Goal: Transaction & Acquisition: Purchase product/service

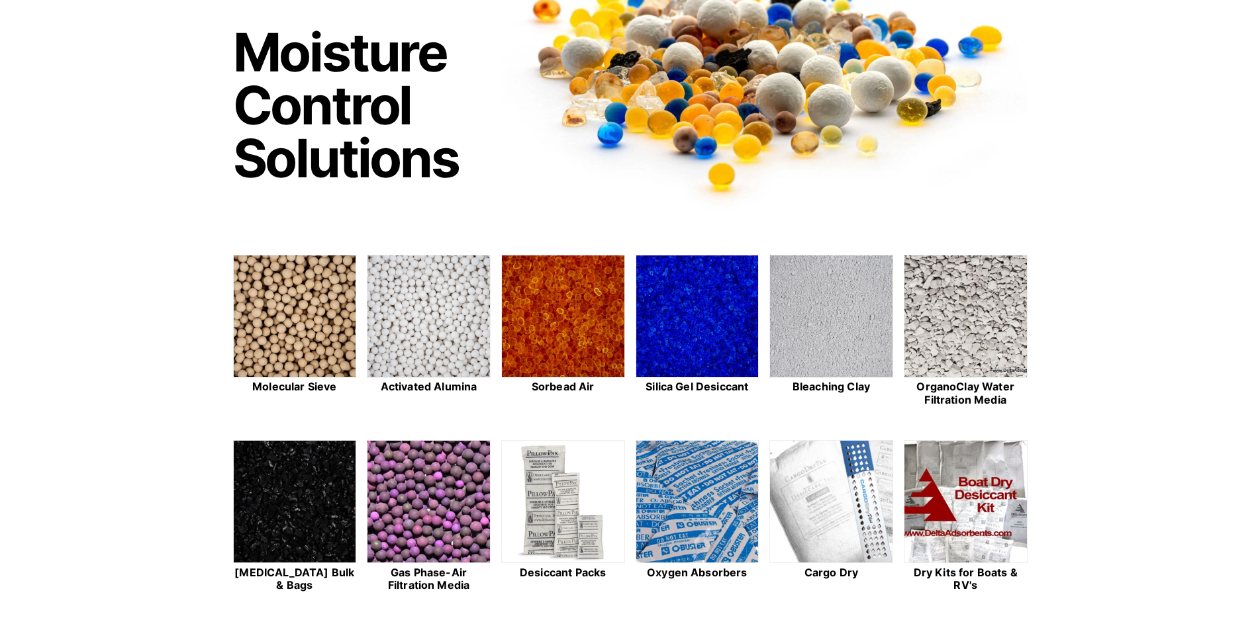
scroll to position [156, 0]
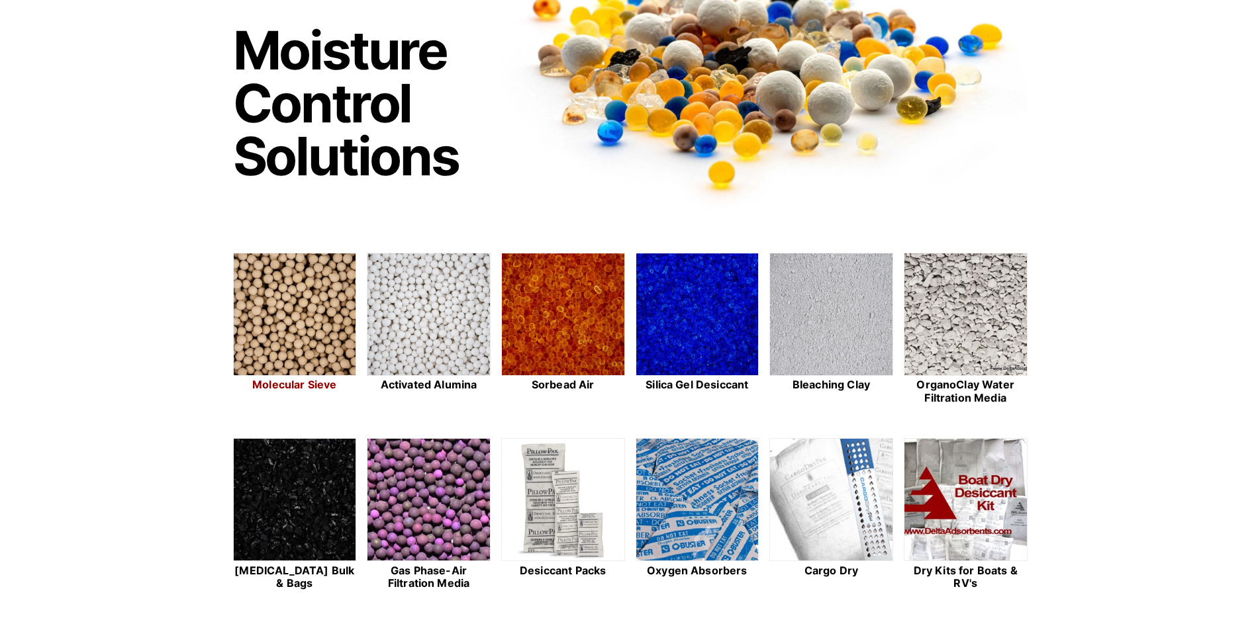
click at [318, 301] on img at bounding box center [295, 315] width 122 height 123
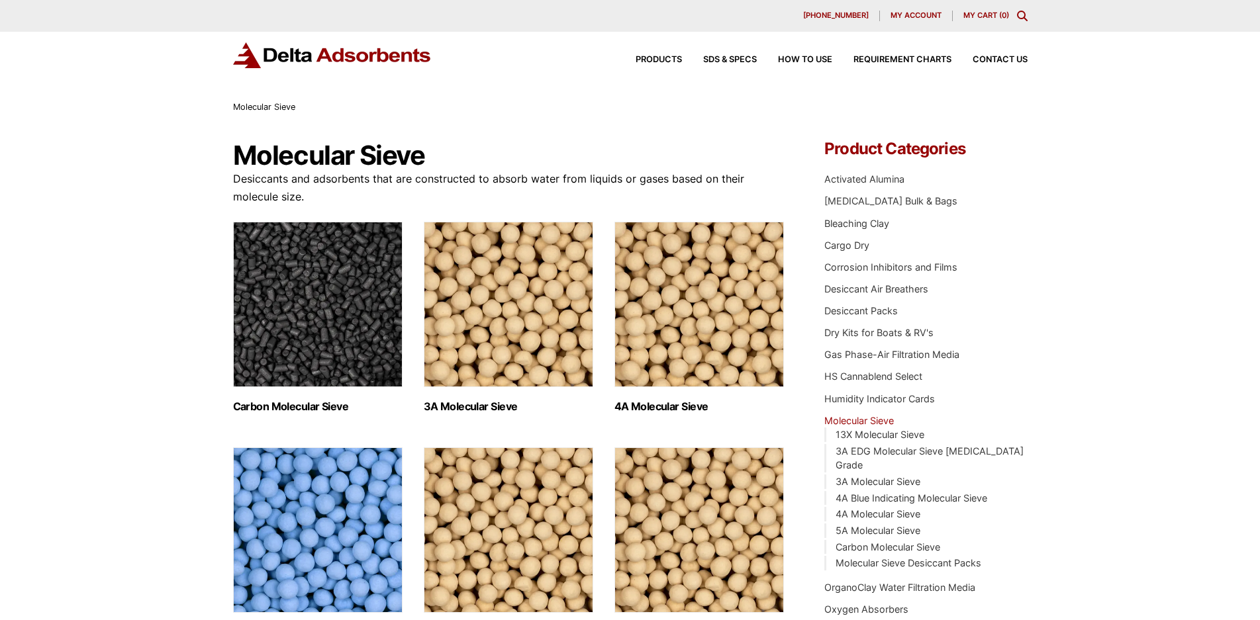
click at [365, 545] on img "Visit product category 4A Blue Indicating Molecular Sieve" at bounding box center [317, 529] width 169 height 165
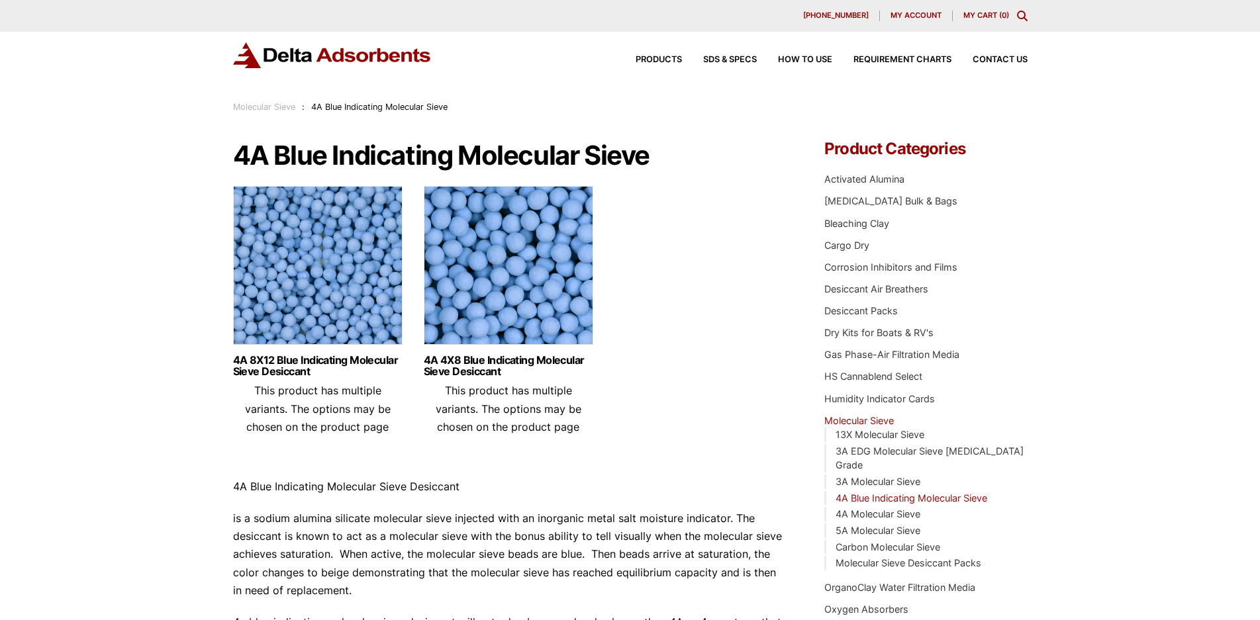
click at [320, 304] on img at bounding box center [317, 268] width 169 height 165
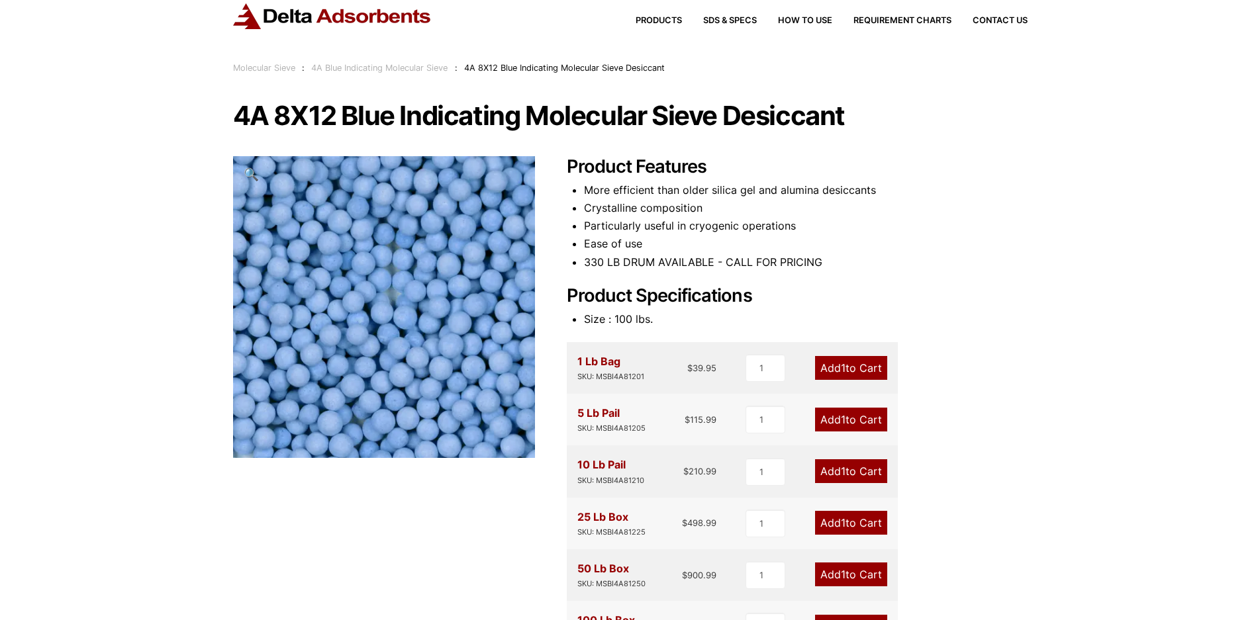
scroll to position [14, 0]
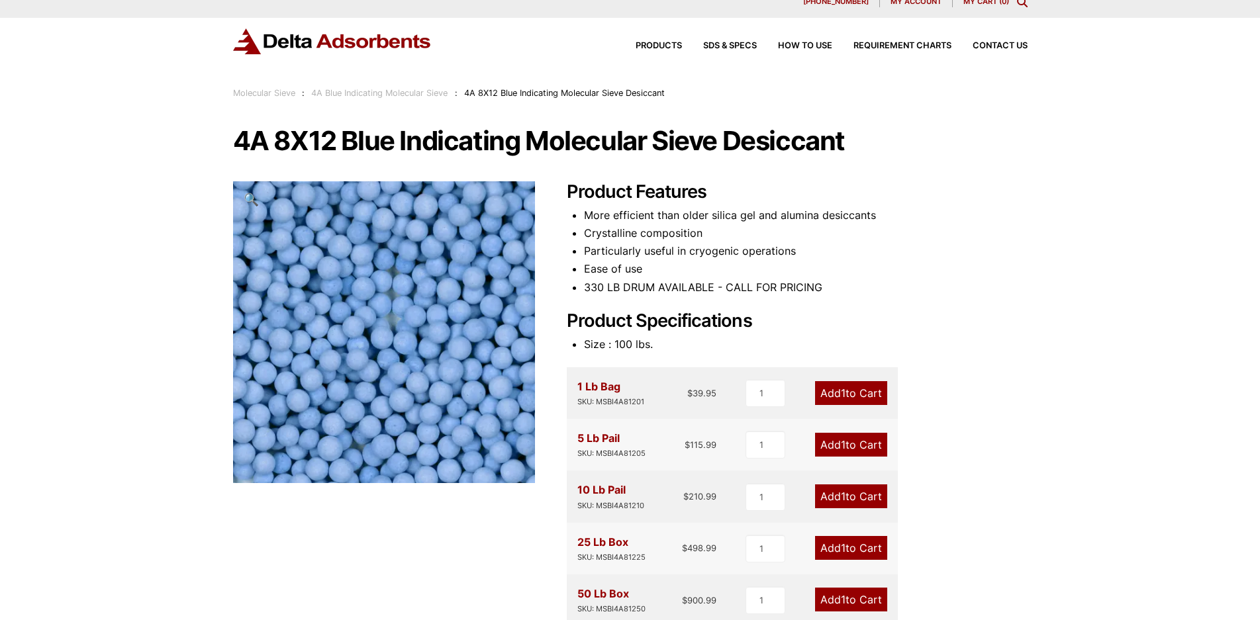
click at [862, 553] on link "Add 1 to Cart" at bounding box center [851, 548] width 72 height 24
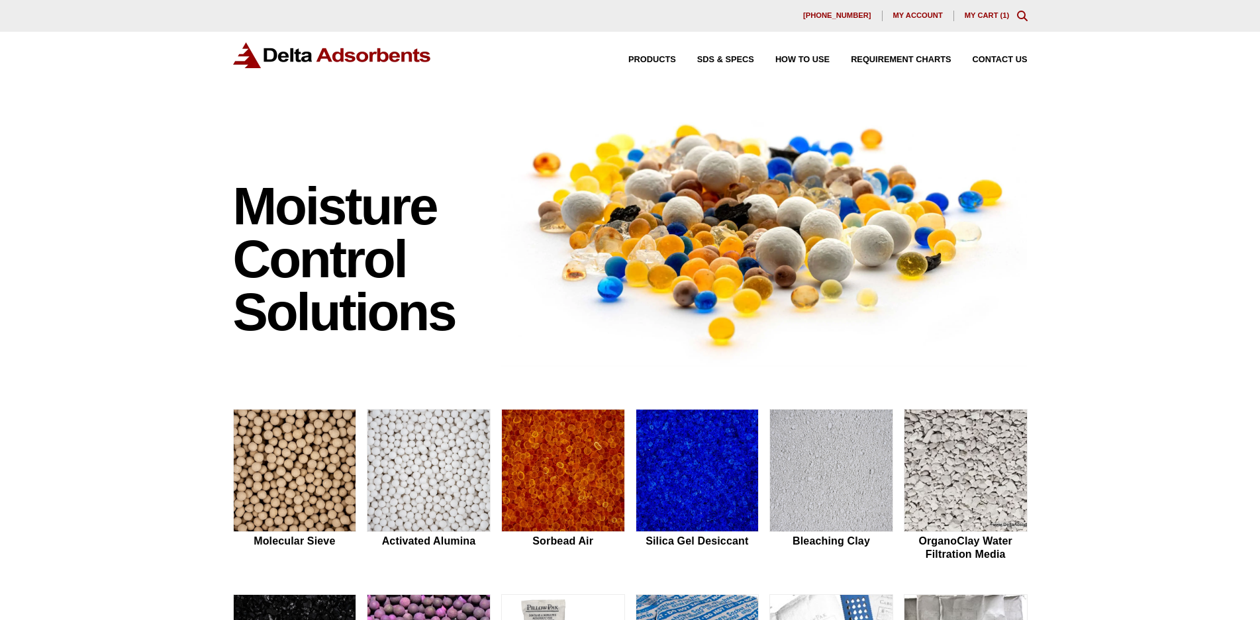
click at [988, 11] on link "My Cart ( 1 )" at bounding box center [986, 15] width 45 height 8
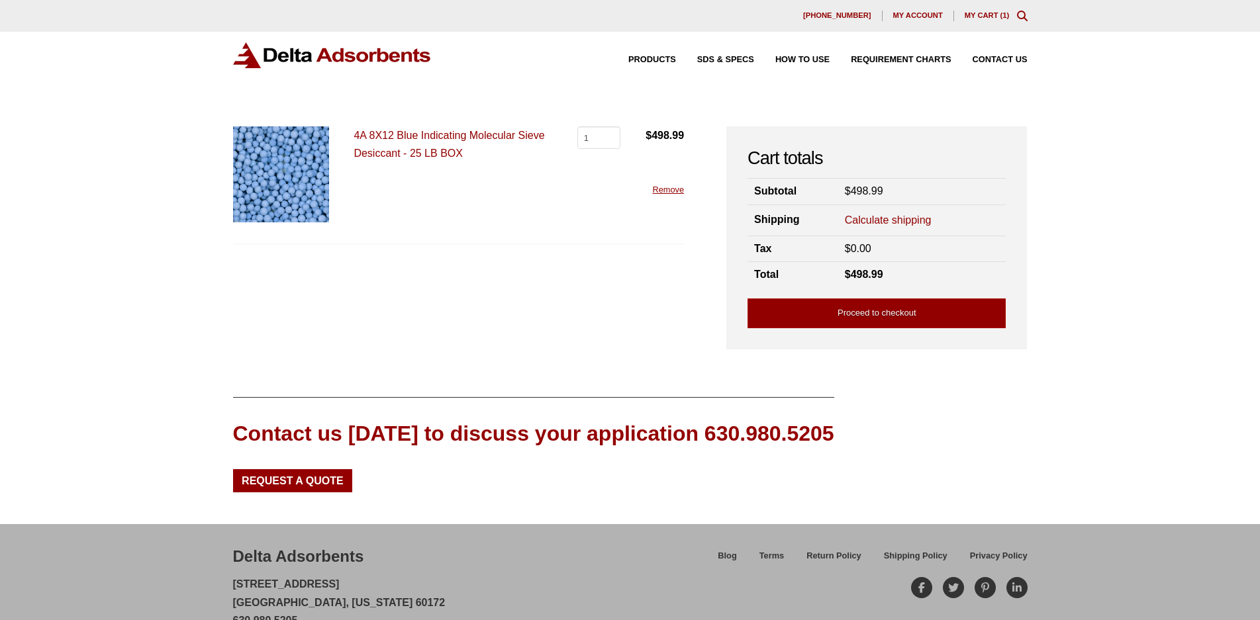
click at [901, 219] on link "Calculate shipping" at bounding box center [888, 220] width 87 height 15
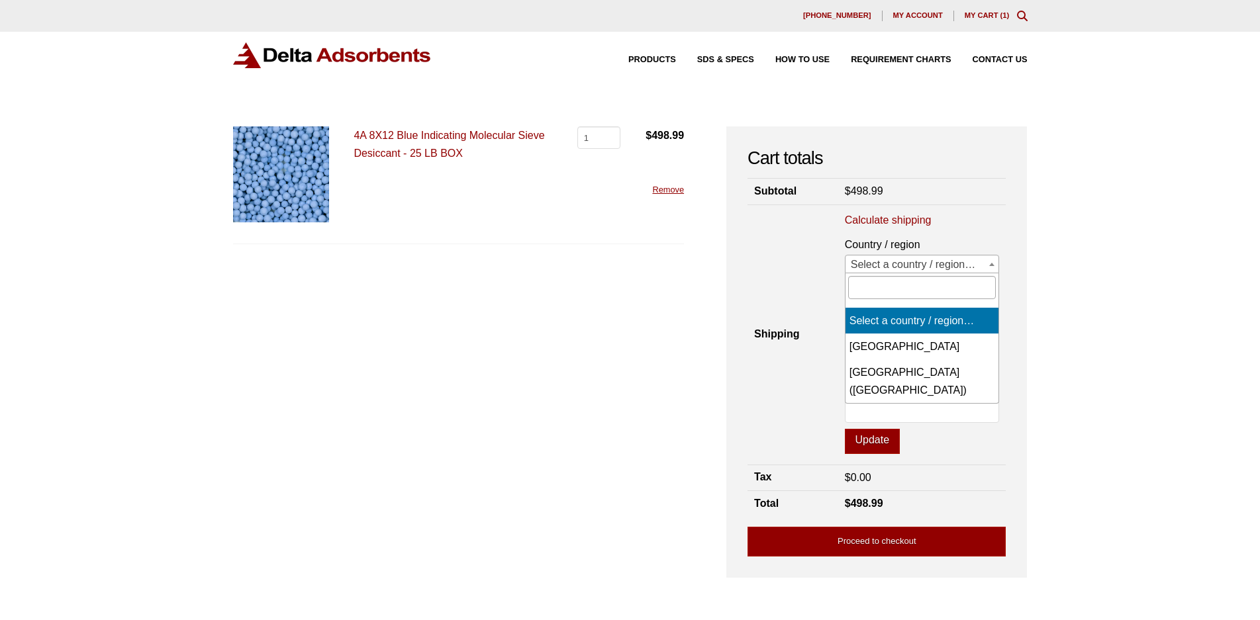
click at [990, 262] on span at bounding box center [991, 263] width 13 height 17
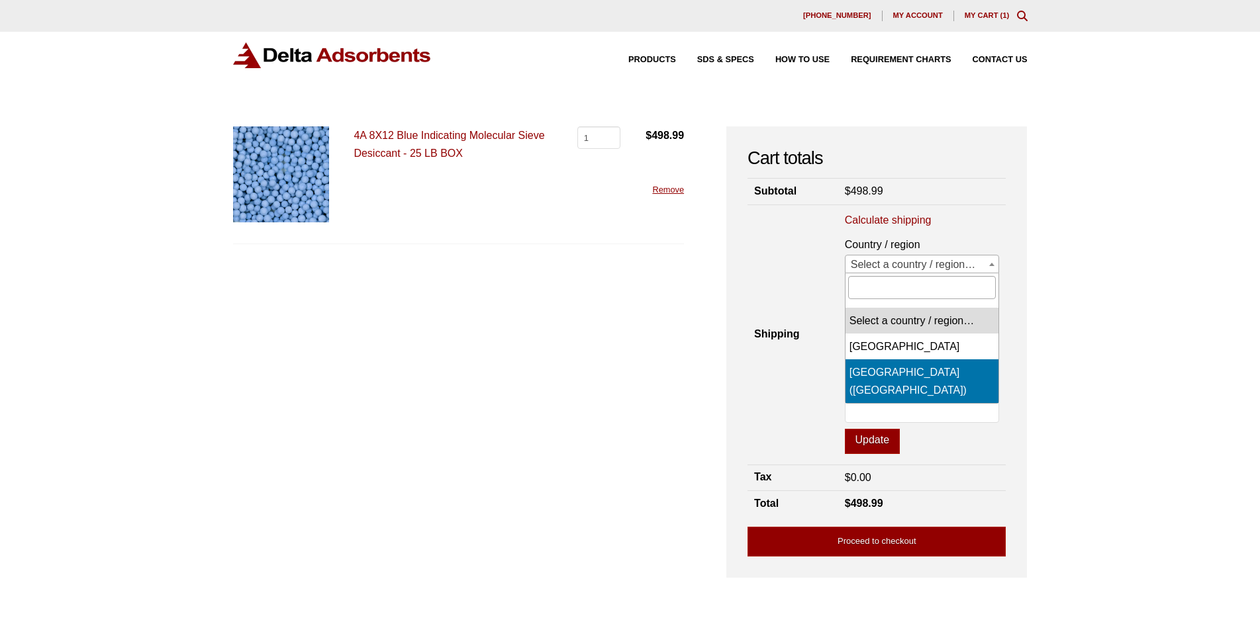
select select "US"
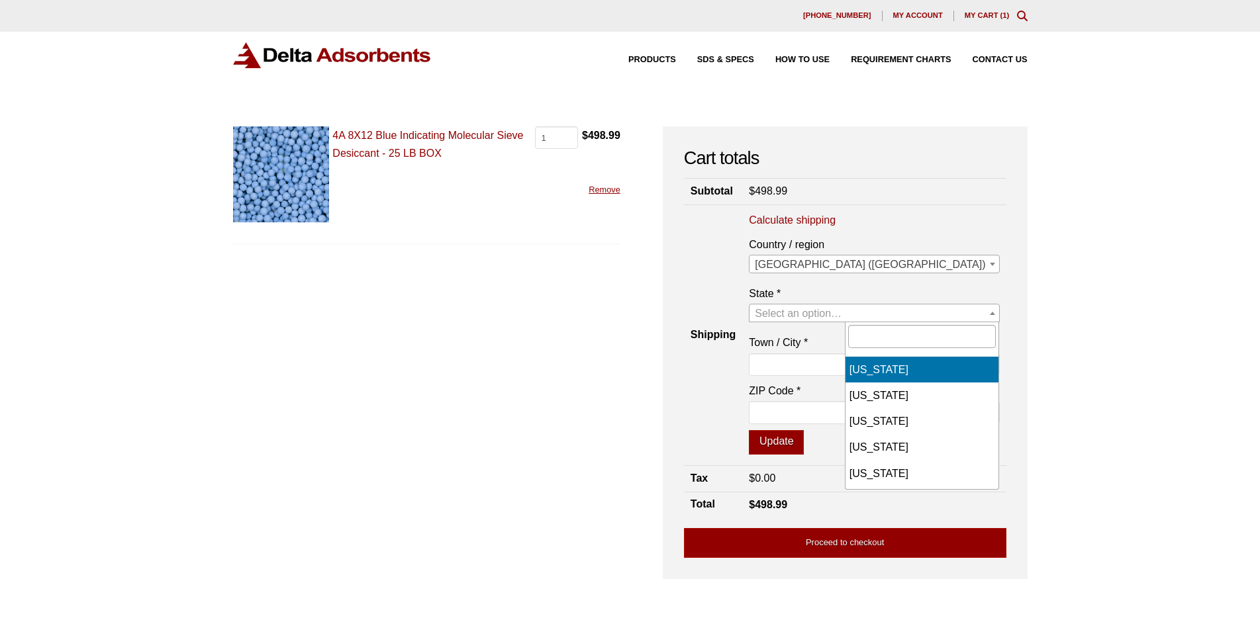
click at [841, 314] on span "Select an option…" at bounding box center [798, 313] width 87 height 11
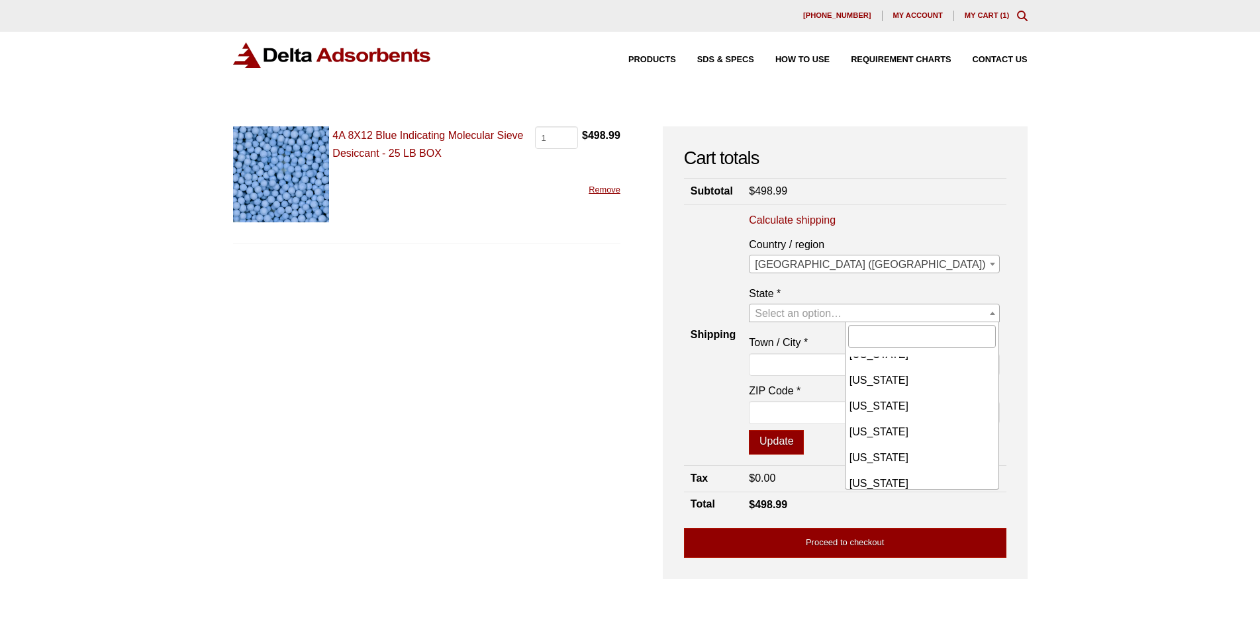
scroll to position [672, 0]
select select "NV"
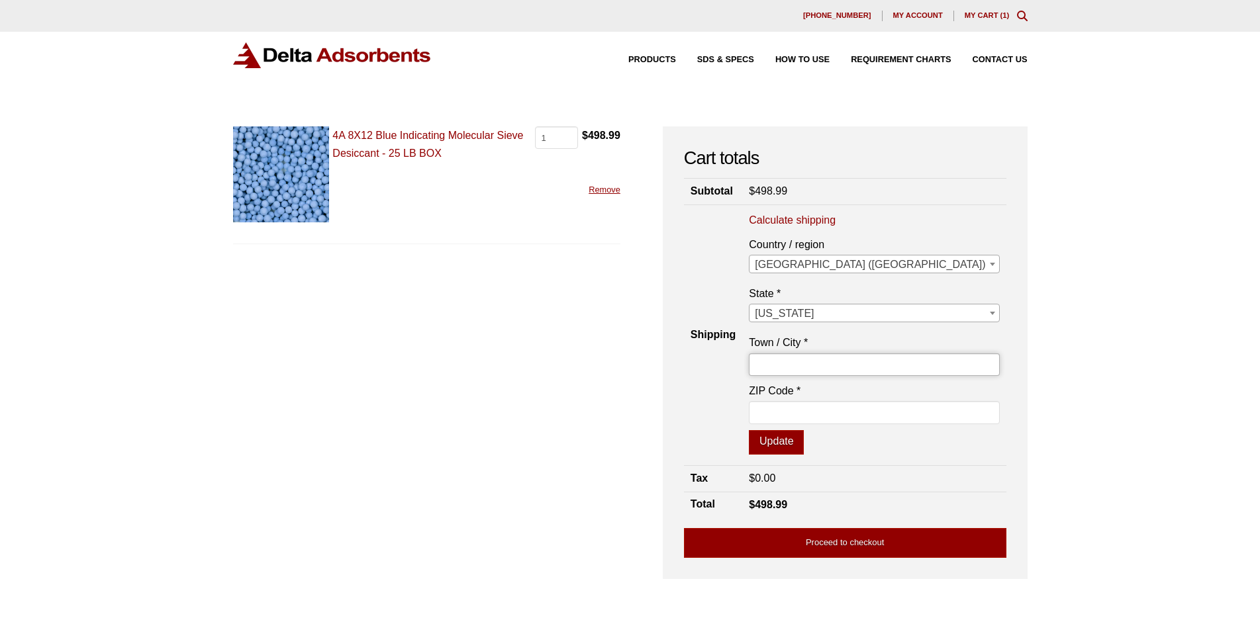
click at [872, 371] on input "Town / City *" at bounding box center [874, 364] width 250 height 23
type input "LAS VEGAS"
type input "89120"
click at [804, 444] on button "Update" at bounding box center [776, 442] width 55 height 25
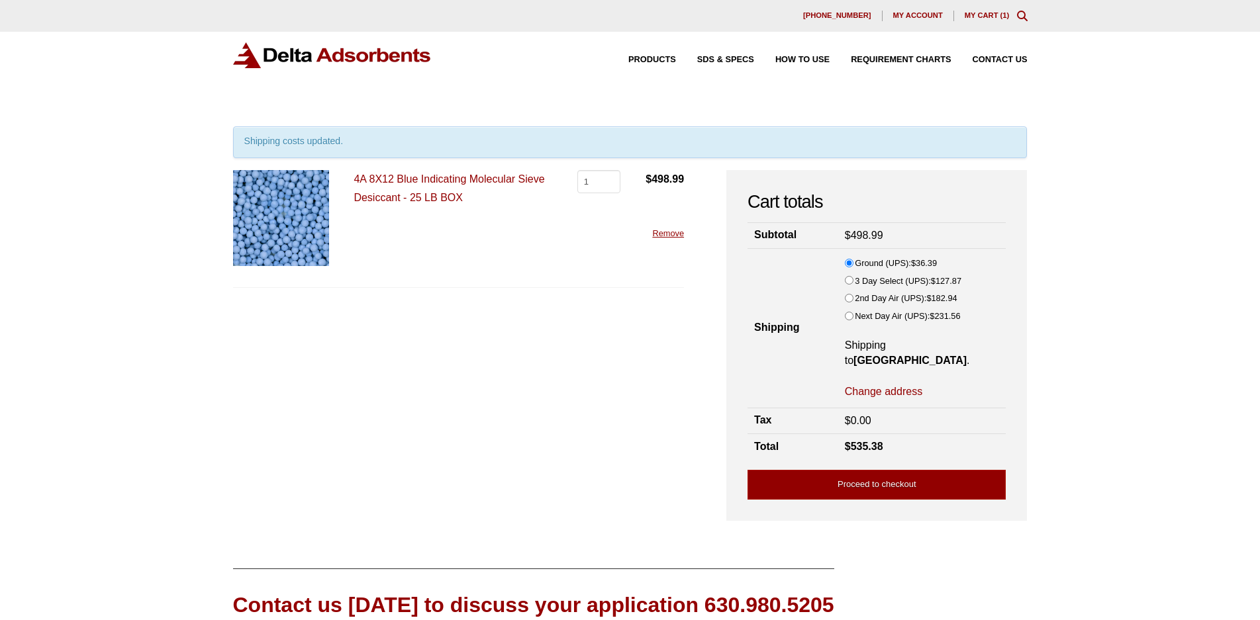
click at [459, 177] on link "4A 8X12 Blue Indicating Molecular Sieve Desiccant - 25 LB BOX" at bounding box center [448, 187] width 191 height 29
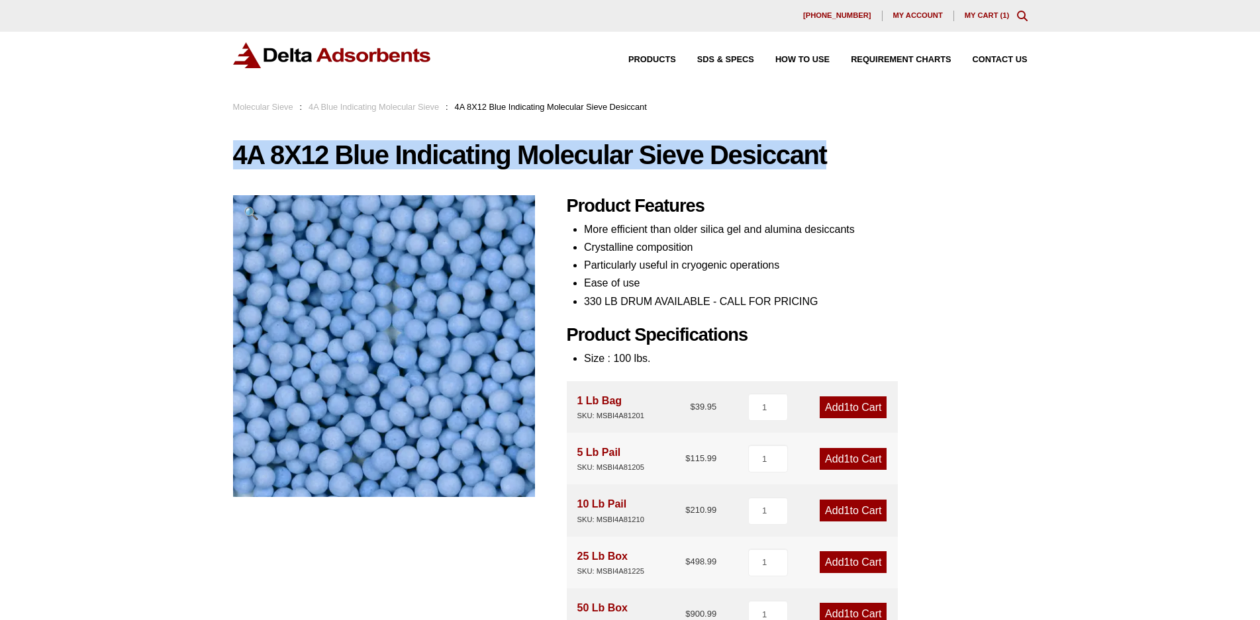
drag, startPoint x: 840, startPoint y: 160, endPoint x: 213, endPoint y: 165, distance: 626.8
click at [213, 165] on div "Our website has detected that you are using an outdated browser that will preve…" at bounding box center [630, 616] width 1260 height 1233
copy h1 "4A 8X12 Blue Indicating Molecular Sieve Desiccant"
click at [999, 19] on link "My Cart ( 1 )" at bounding box center [986, 15] width 45 height 8
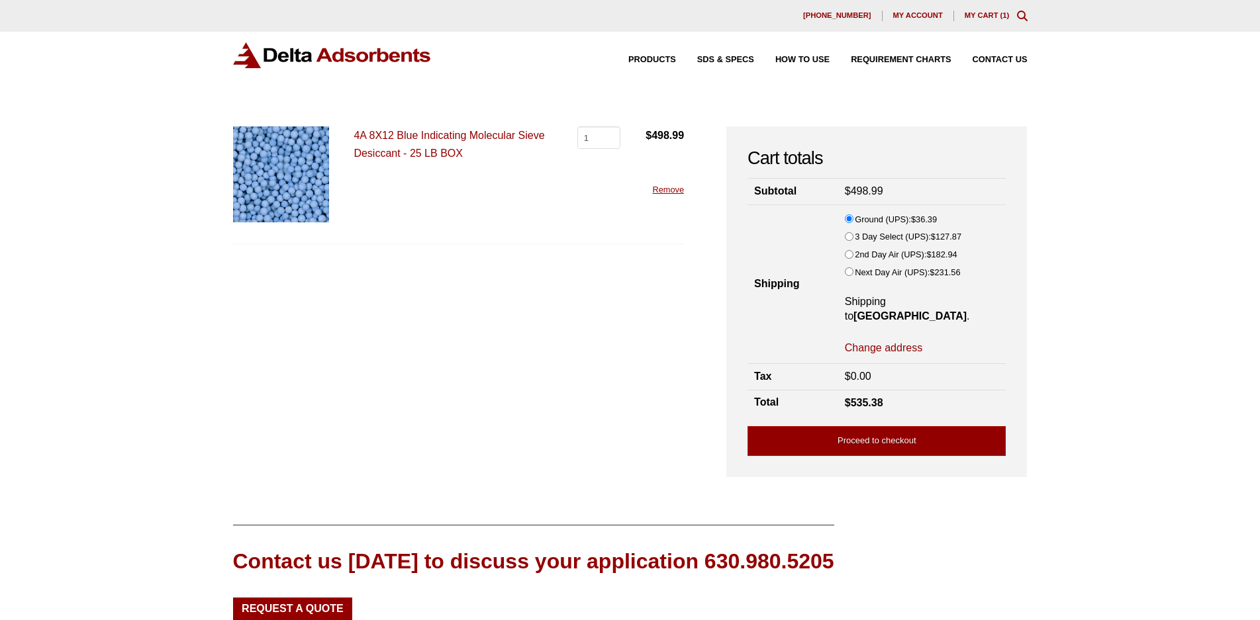
click at [665, 187] on link "Remove" at bounding box center [668, 190] width 32 height 10
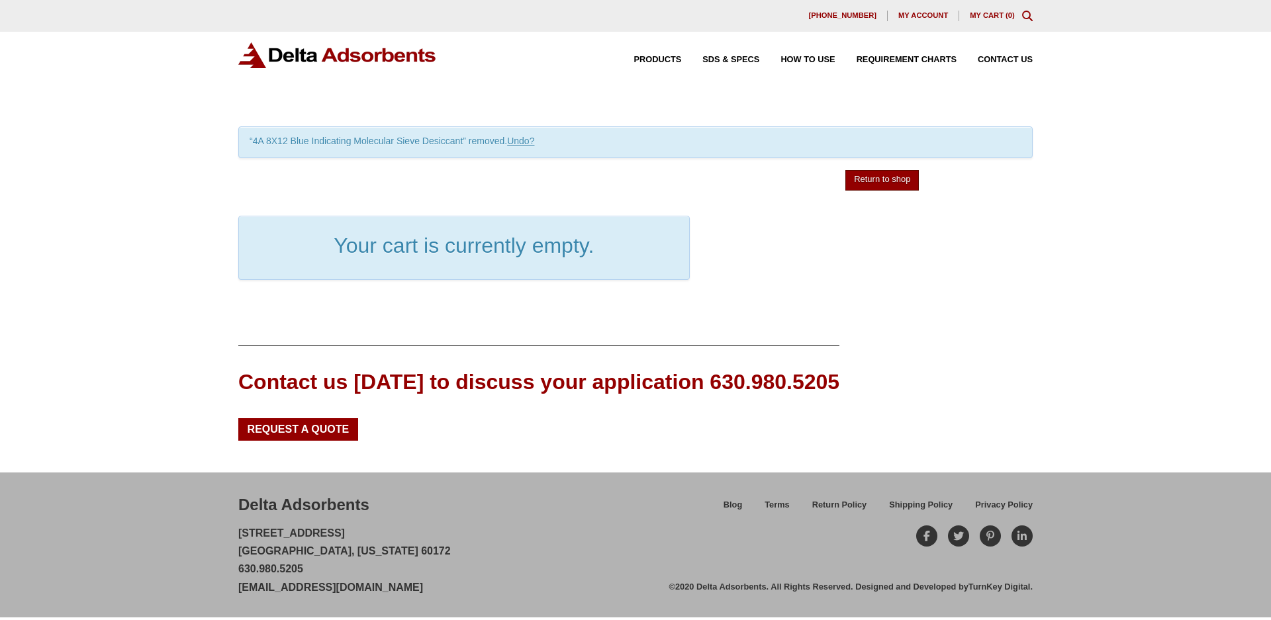
click at [874, 179] on link "Return to shop" at bounding box center [881, 180] width 73 height 21
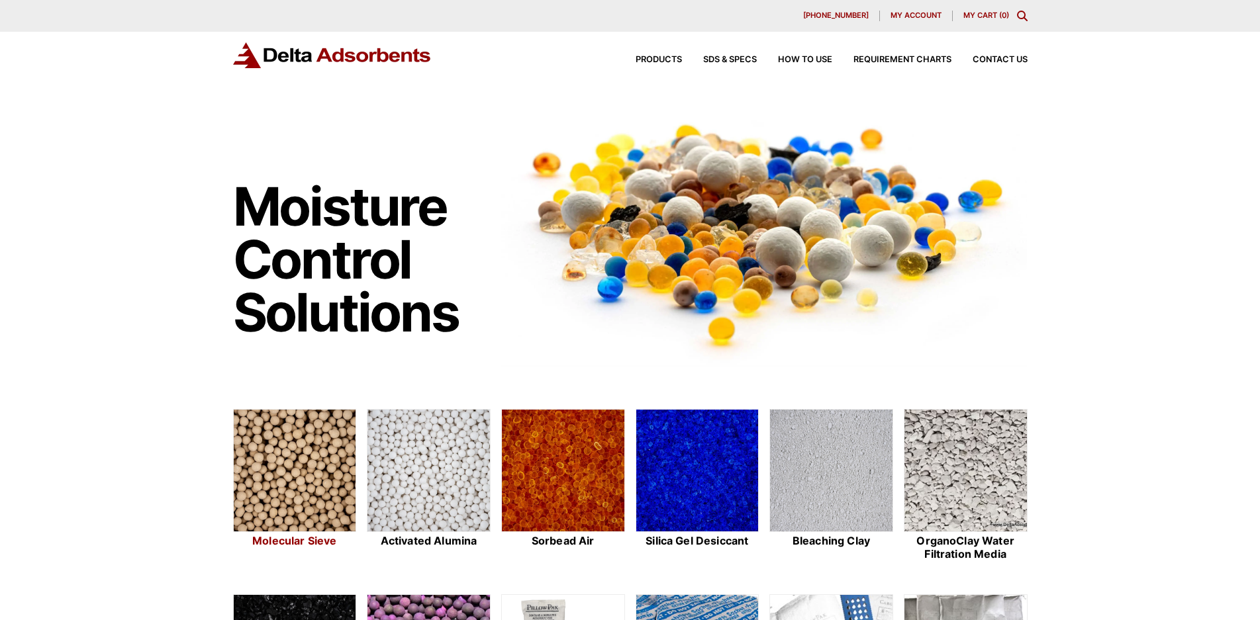
click at [301, 452] on img at bounding box center [295, 471] width 122 height 123
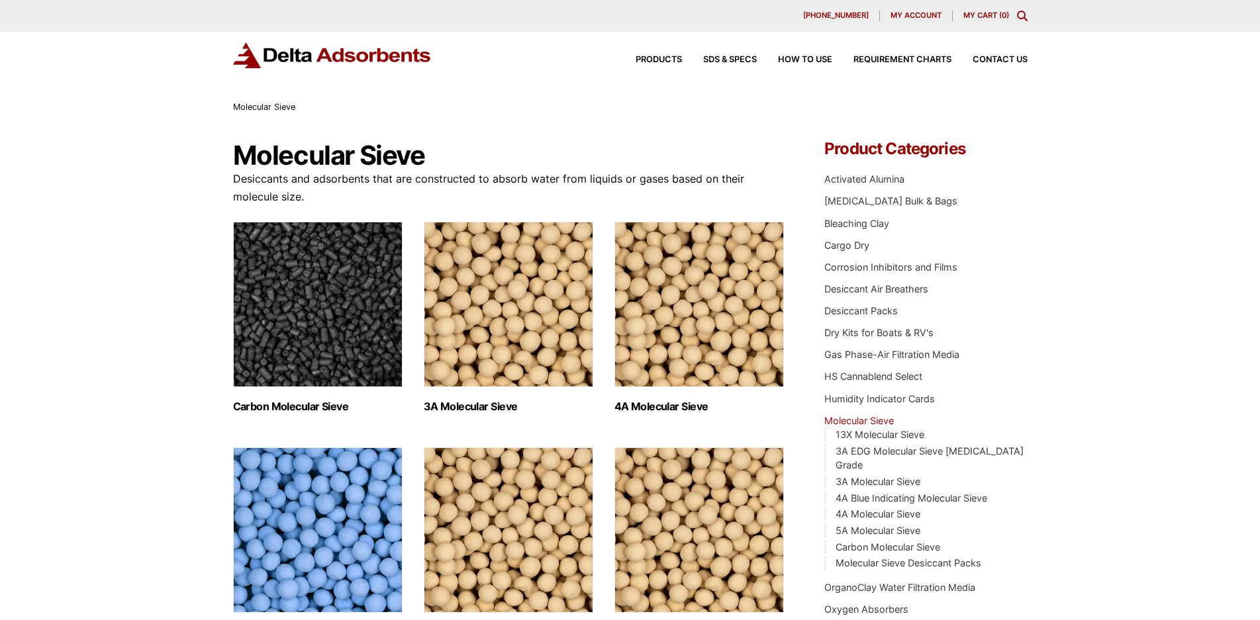
click at [374, 511] on img "Visit product category 4A Blue Indicating Molecular Sieve" at bounding box center [317, 529] width 169 height 165
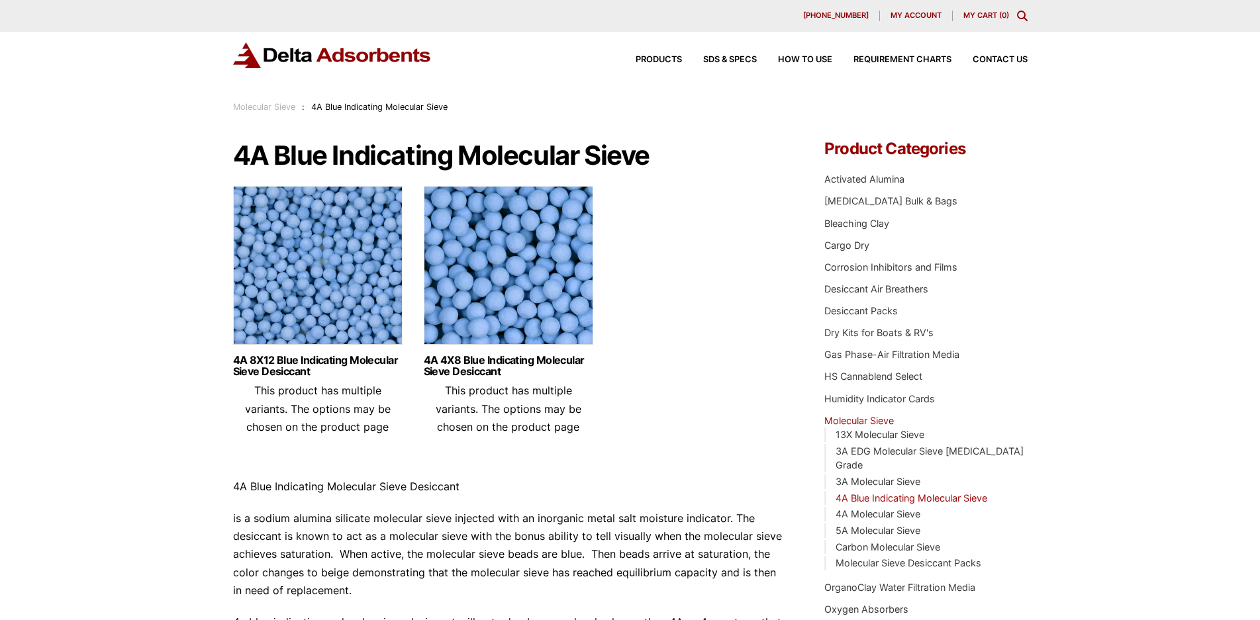
click at [312, 272] on img at bounding box center [317, 268] width 169 height 165
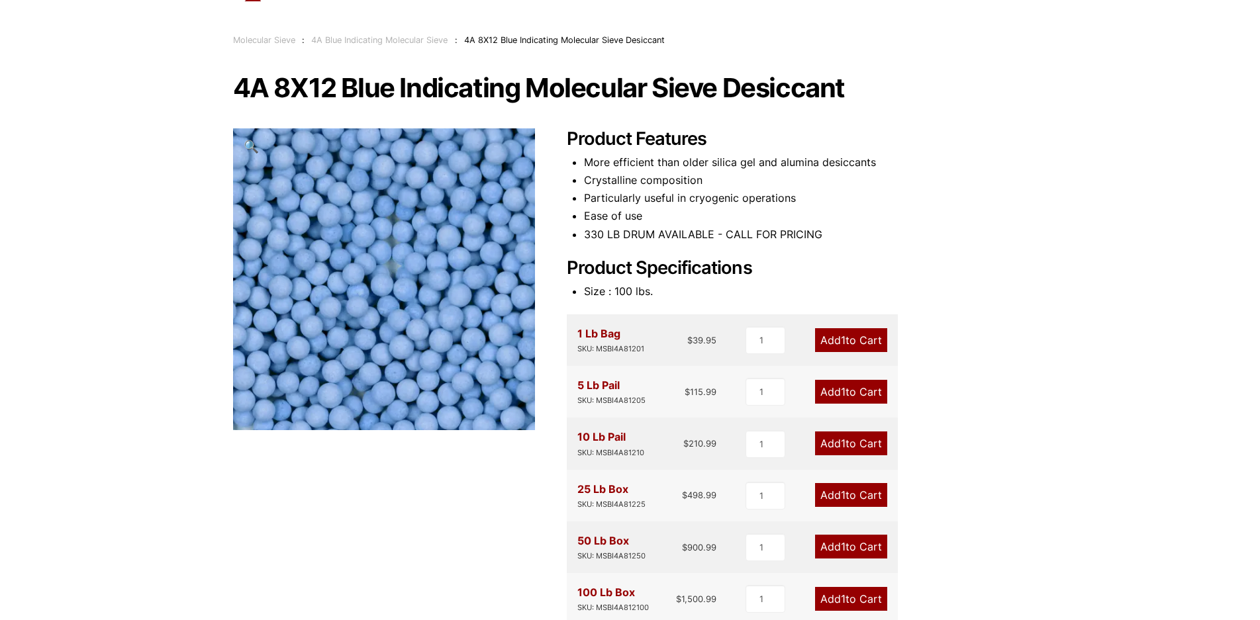
scroll to position [93, 0]
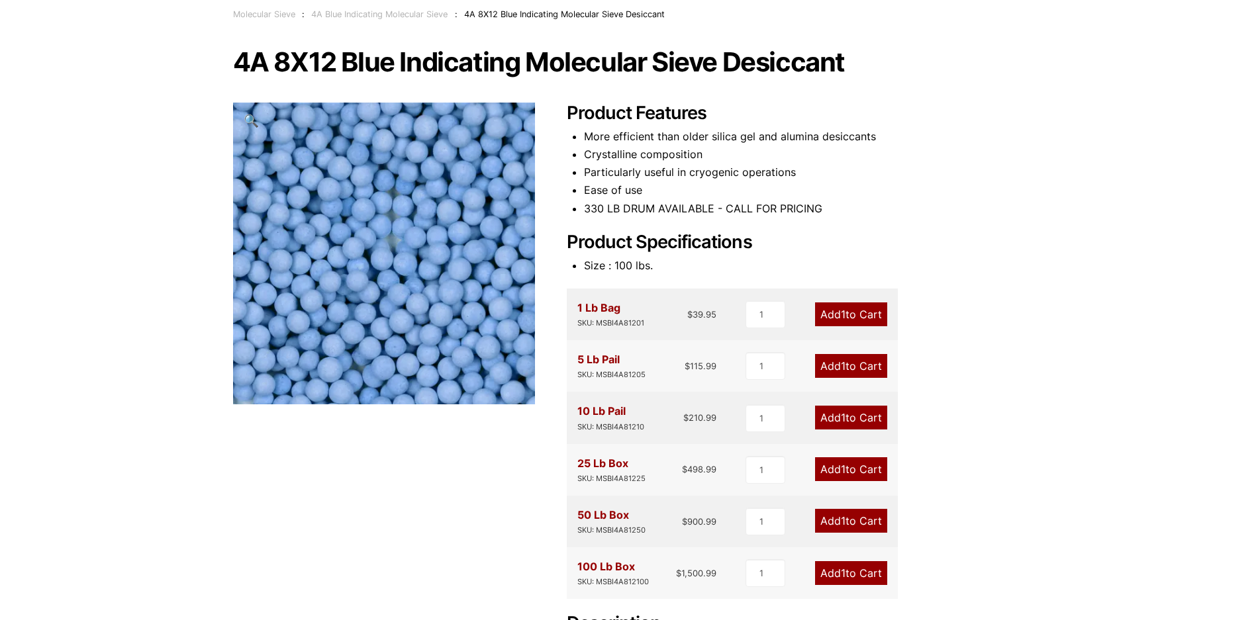
click at [868, 419] on link "Add 1 to Cart" at bounding box center [851, 418] width 72 height 24
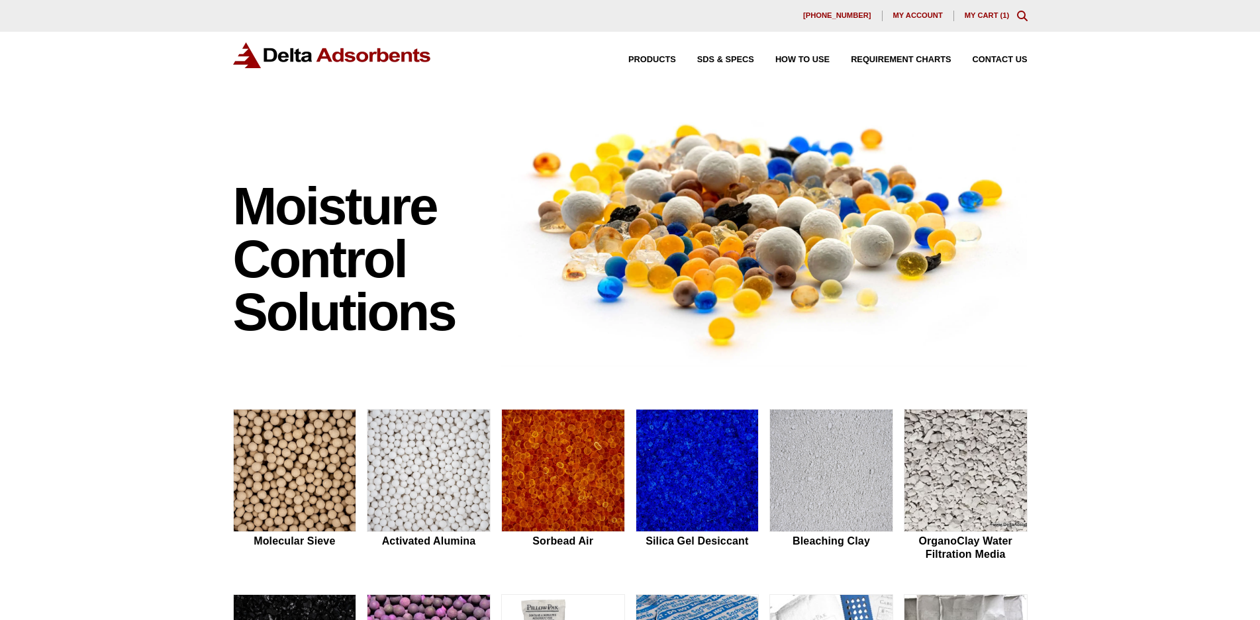
click at [984, 16] on link "My Cart ( 1 )" at bounding box center [986, 15] width 45 height 8
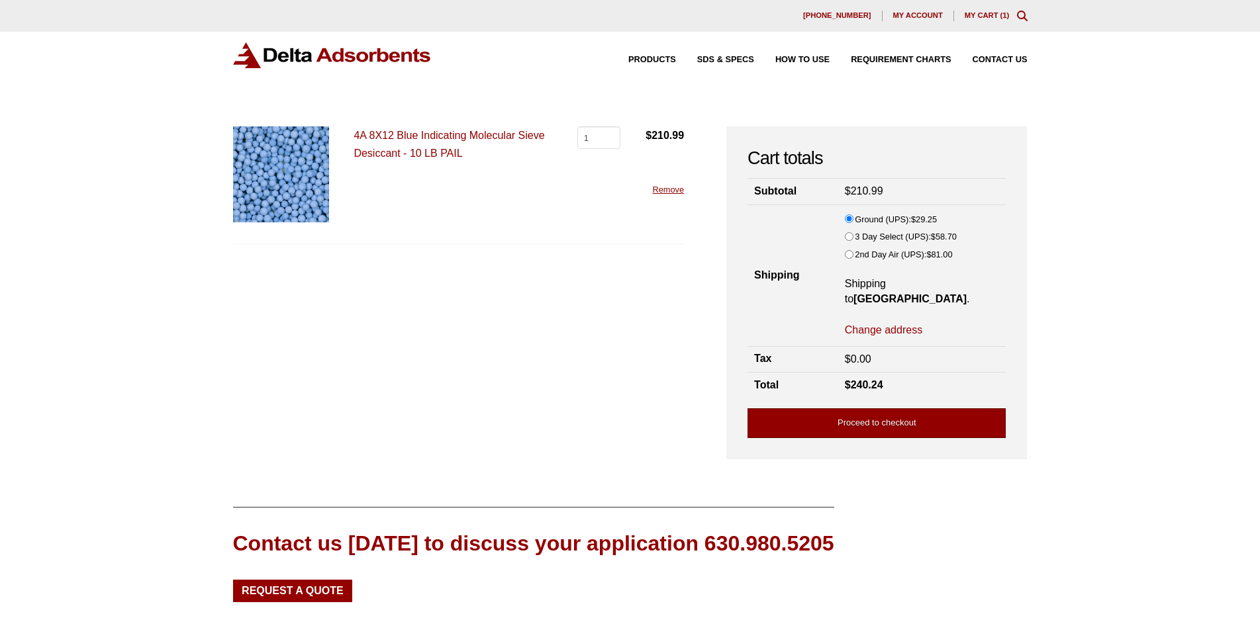
click at [892, 424] on link "Proceed to checkout" at bounding box center [876, 423] width 258 height 30
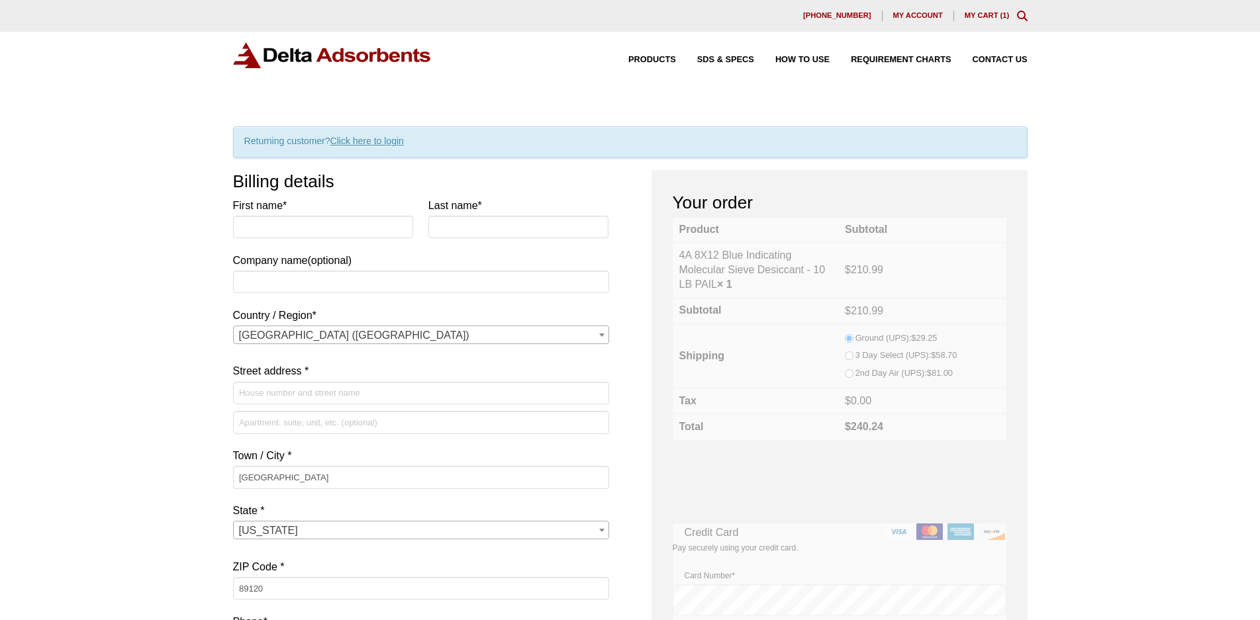
select select "NV"
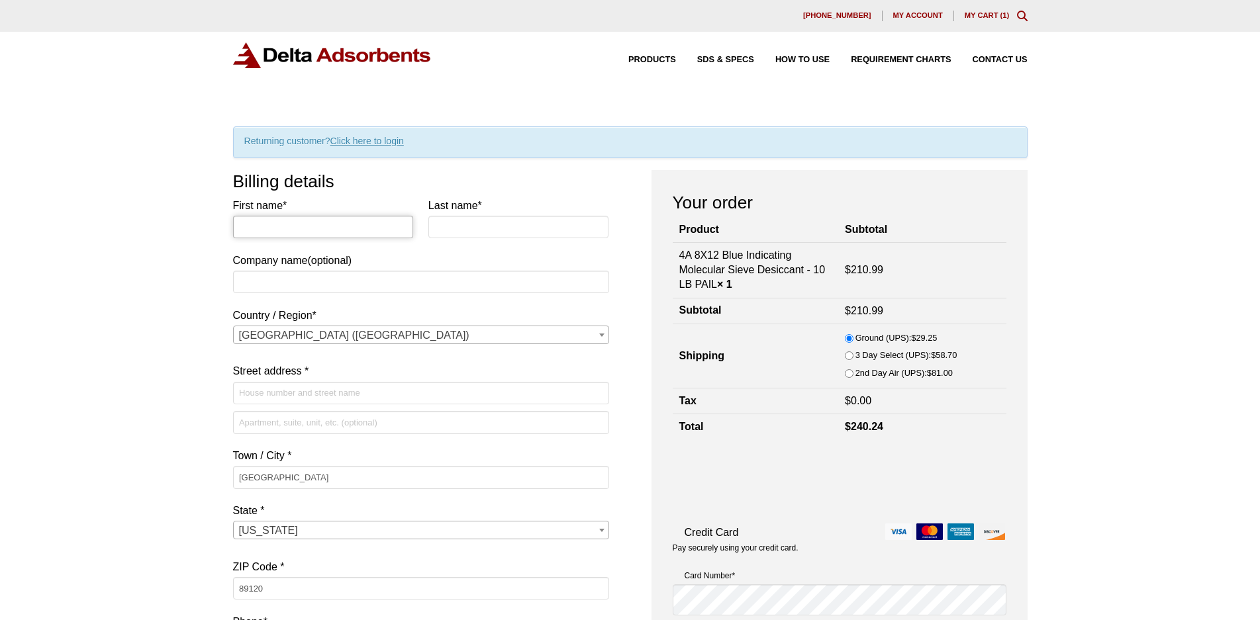
click at [279, 236] on input "First name *" at bounding box center [323, 227] width 181 height 23
type input "Hugh"
type input "Goldsmith"
type input "SRI INSTRUMENTS"
type input "20720 Earl Street"
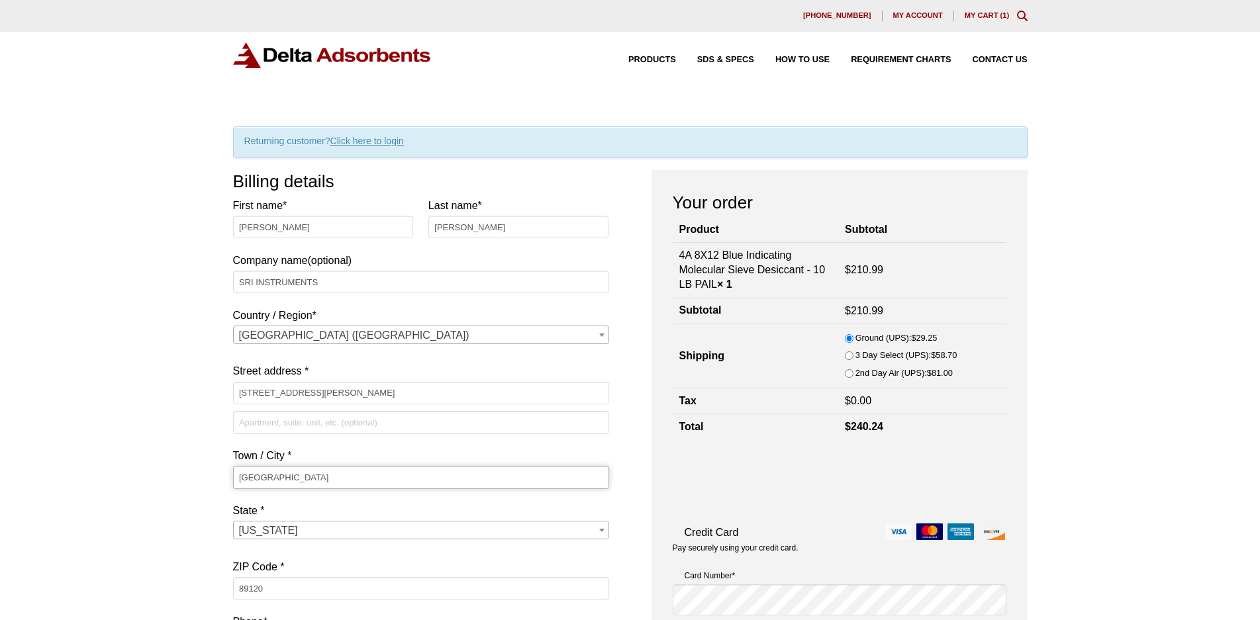
type input "Torrance"
select select "CA"
type input "90503"
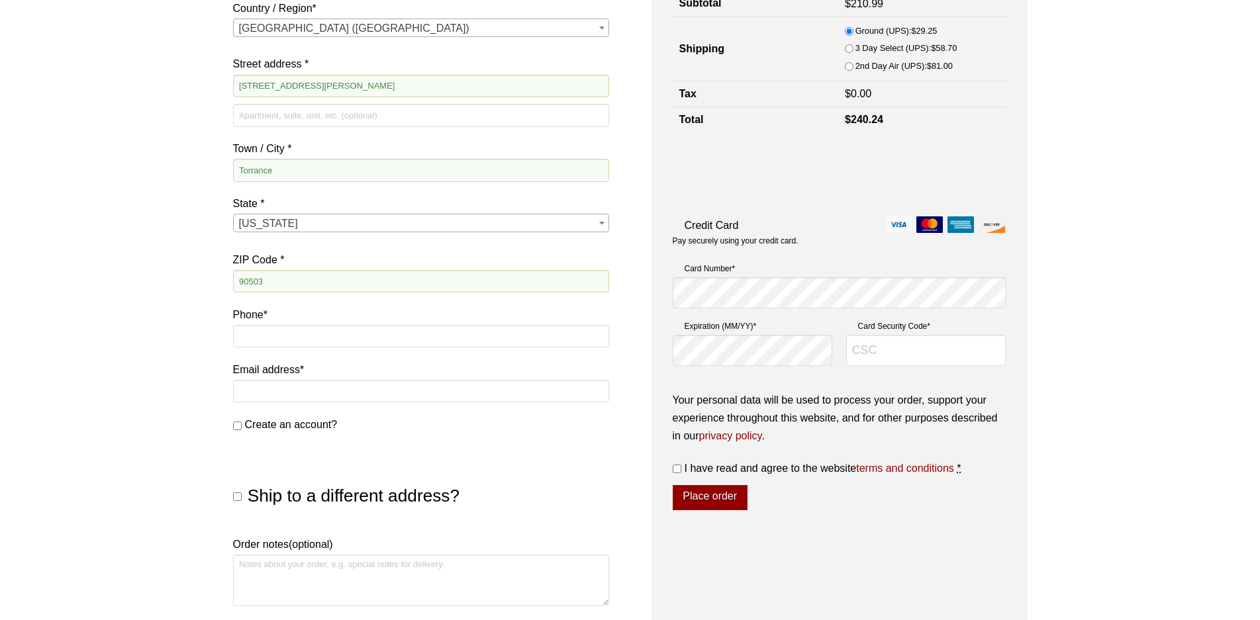
scroll to position [342, 0]
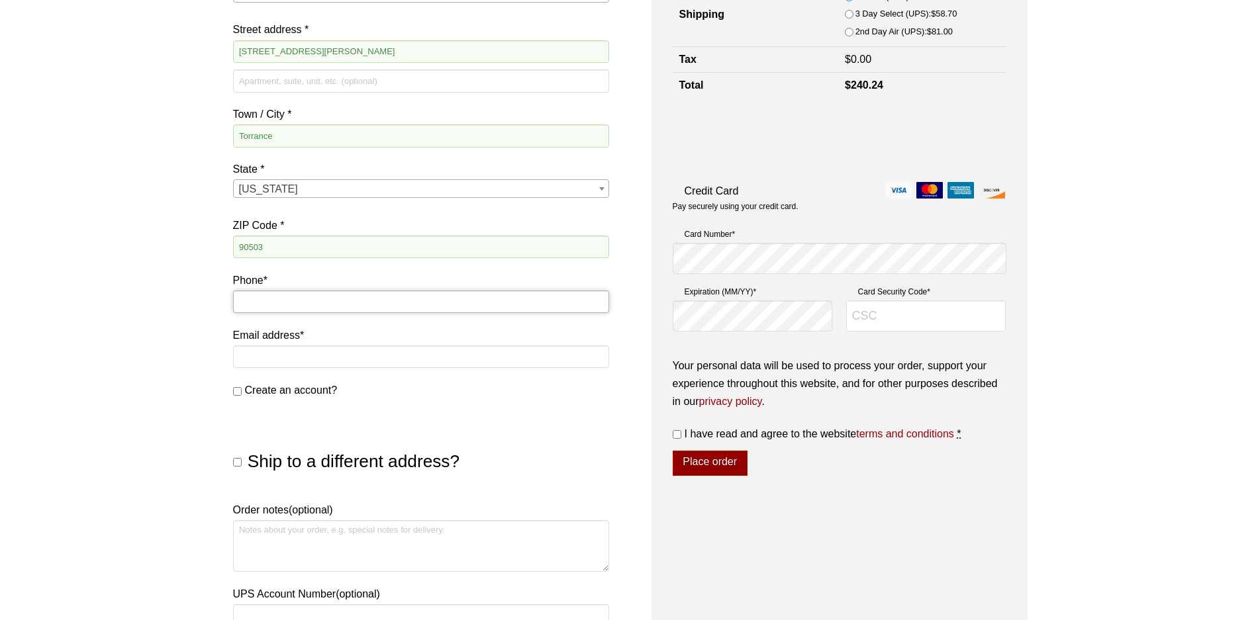
click at [256, 301] on input "Phone *" at bounding box center [421, 302] width 376 height 23
type input "702-361-2210"
click at [257, 358] on input "Email address *" at bounding box center [421, 357] width 376 height 23
type input "[PERSON_NAME][EMAIL_ADDRESS][DOMAIN_NAME]"
click at [1180, 420] on div "Our website has detected that you are using an outdated browser that will preve…" at bounding box center [630, 308] width 1260 height 1301
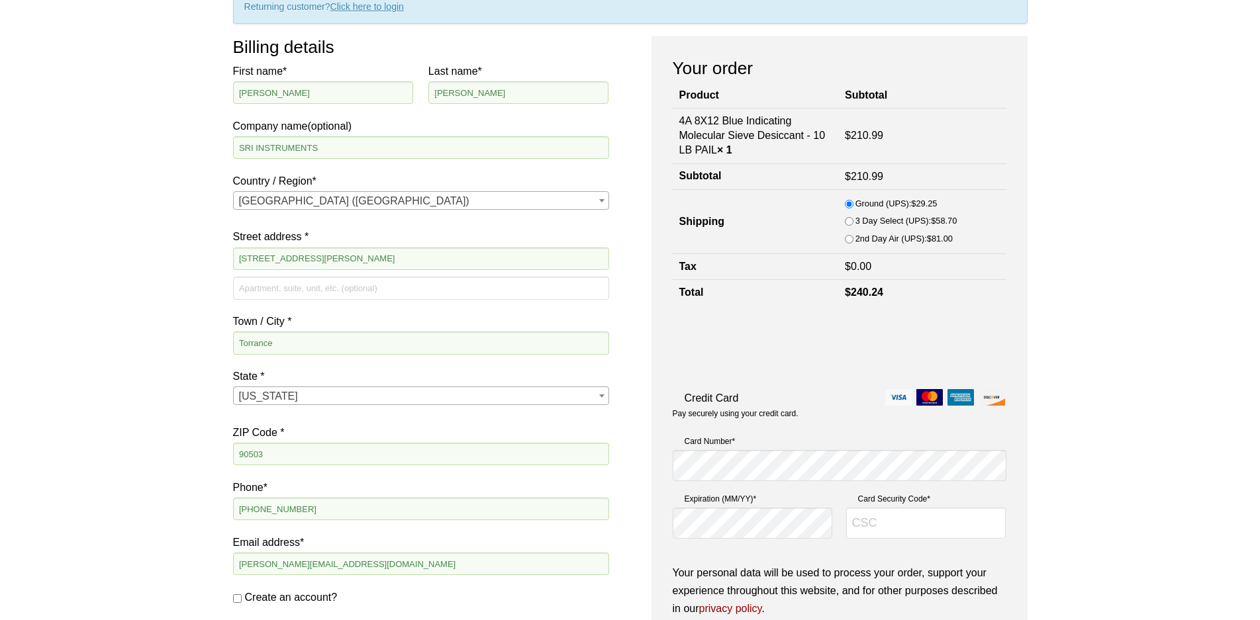
scroll to position [108, 0]
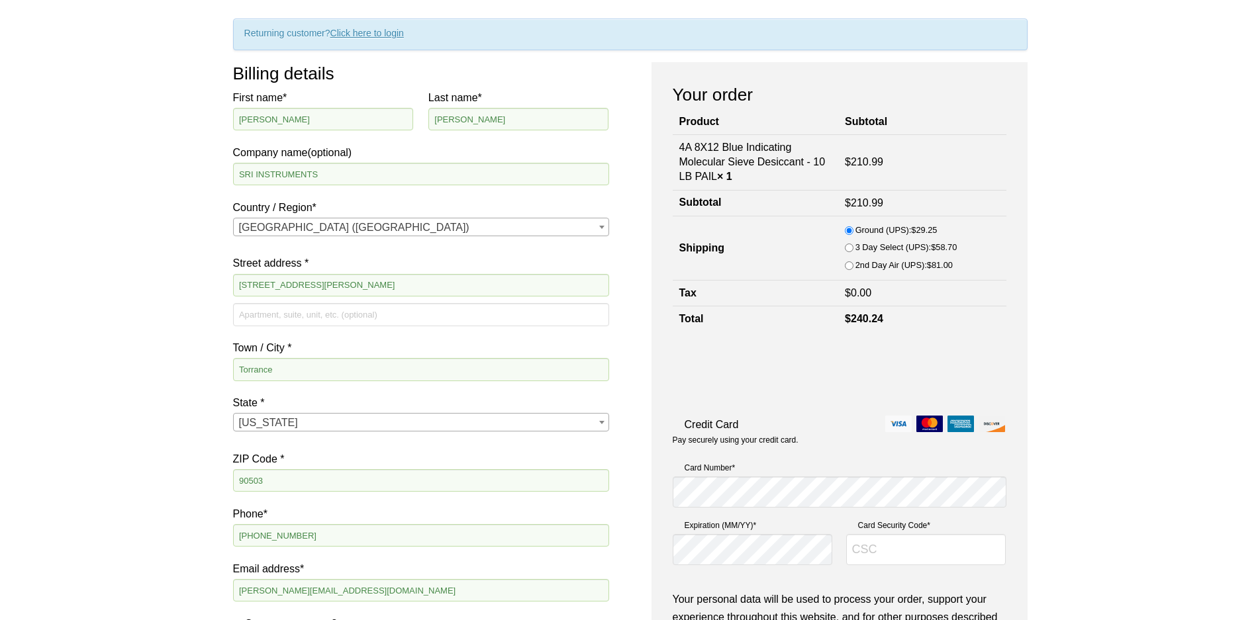
click at [374, 33] on link "Click here to login" at bounding box center [366, 33] width 73 height 11
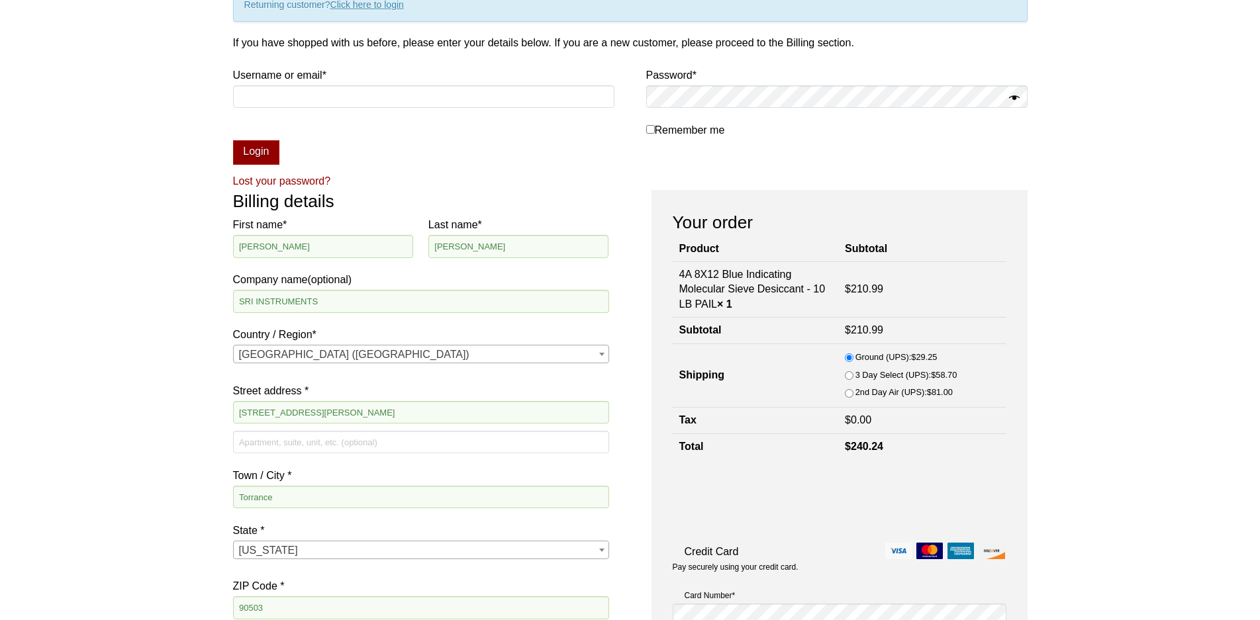
scroll to position [137, 0]
click at [280, 85] on input "Username or email * Required" at bounding box center [423, 96] width 381 height 23
type input "lisa@srigc.com"
click at [233, 140] on button "Login" at bounding box center [256, 152] width 47 height 25
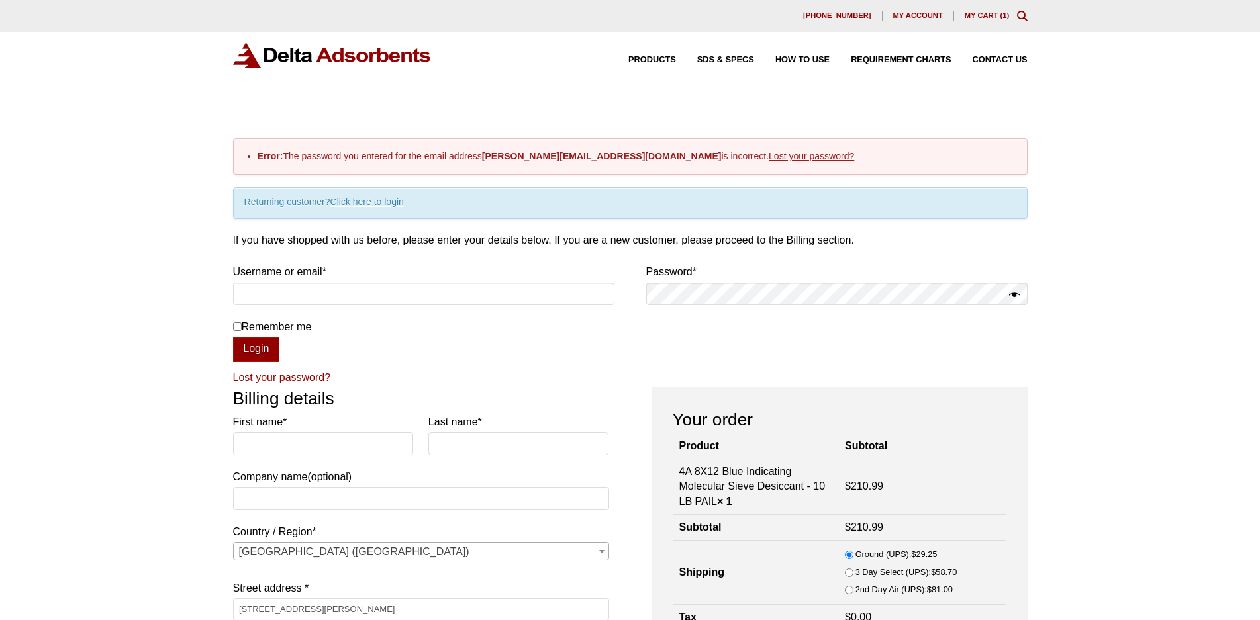
select select "CA"
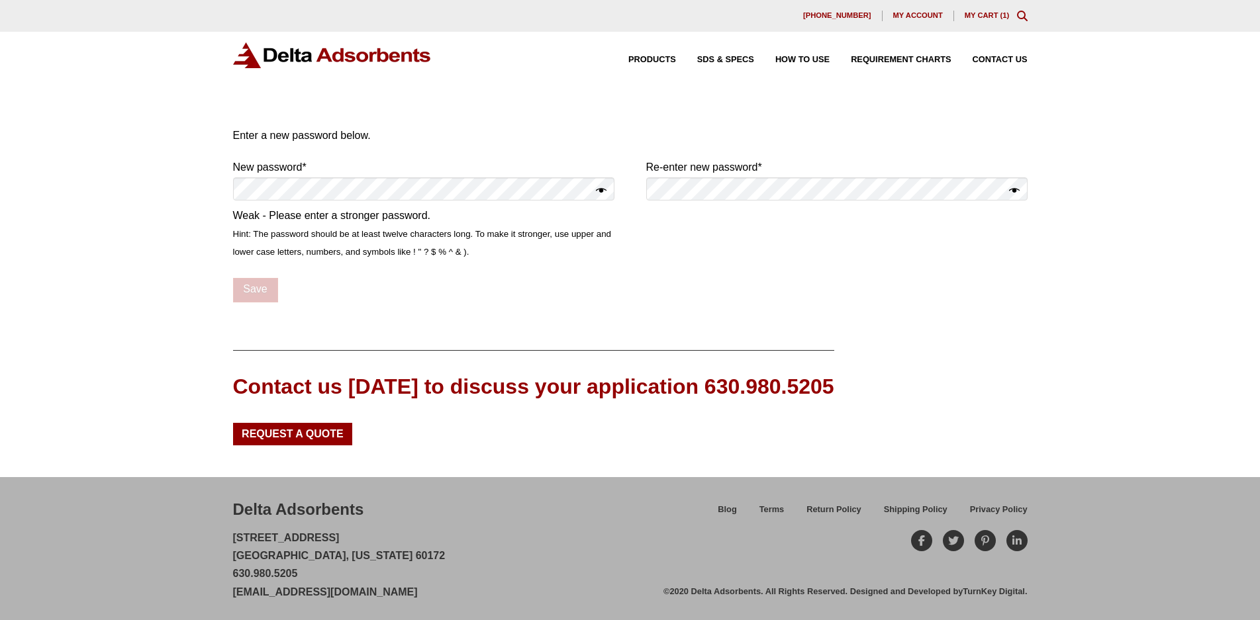
click at [602, 191] on button "Show password" at bounding box center [601, 191] width 11 height 19
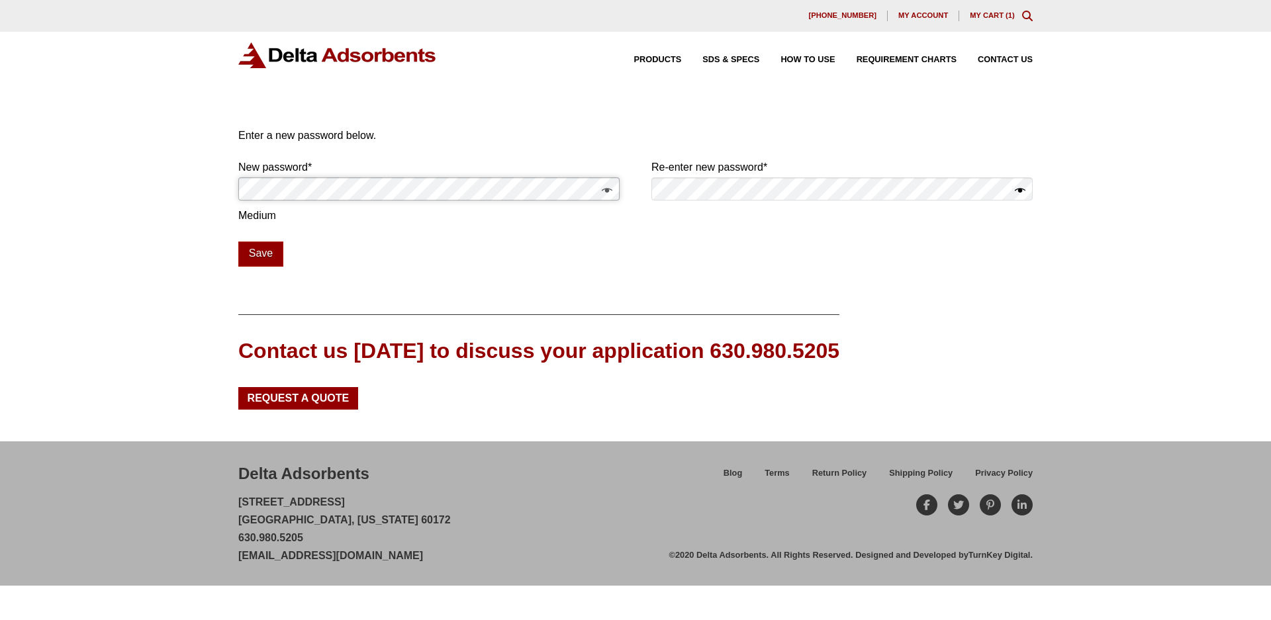
click at [140, 175] on div "Our website has detected that you are using an outdated browser that will preve…" at bounding box center [635, 310] width 1271 height 620
click at [255, 254] on button "Save" at bounding box center [260, 254] width 45 height 25
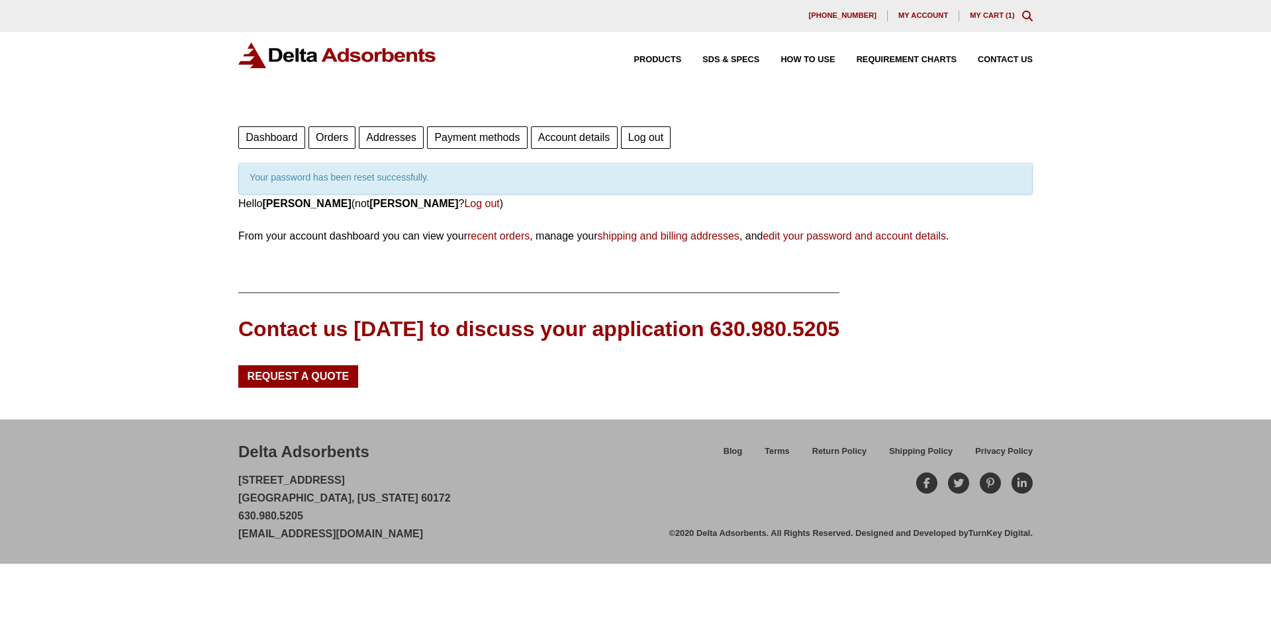
click at [1005, 19] on link "My Cart ( 1 )" at bounding box center [992, 15] width 45 height 8
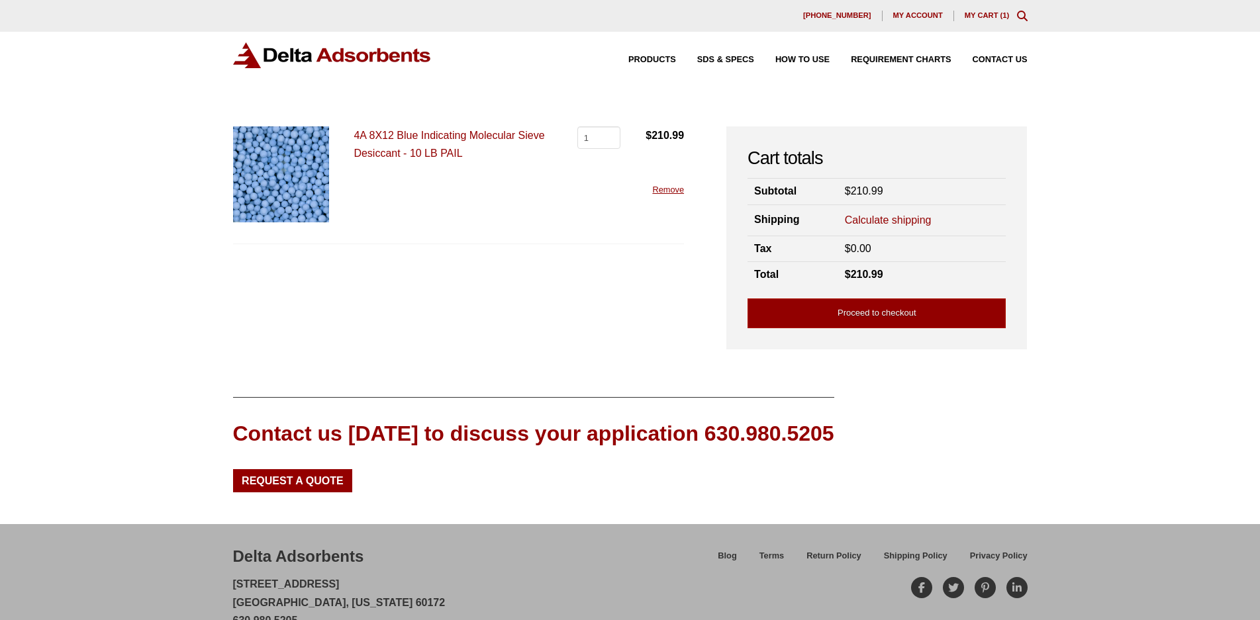
click at [891, 216] on link "Calculate shipping" at bounding box center [888, 220] width 87 height 15
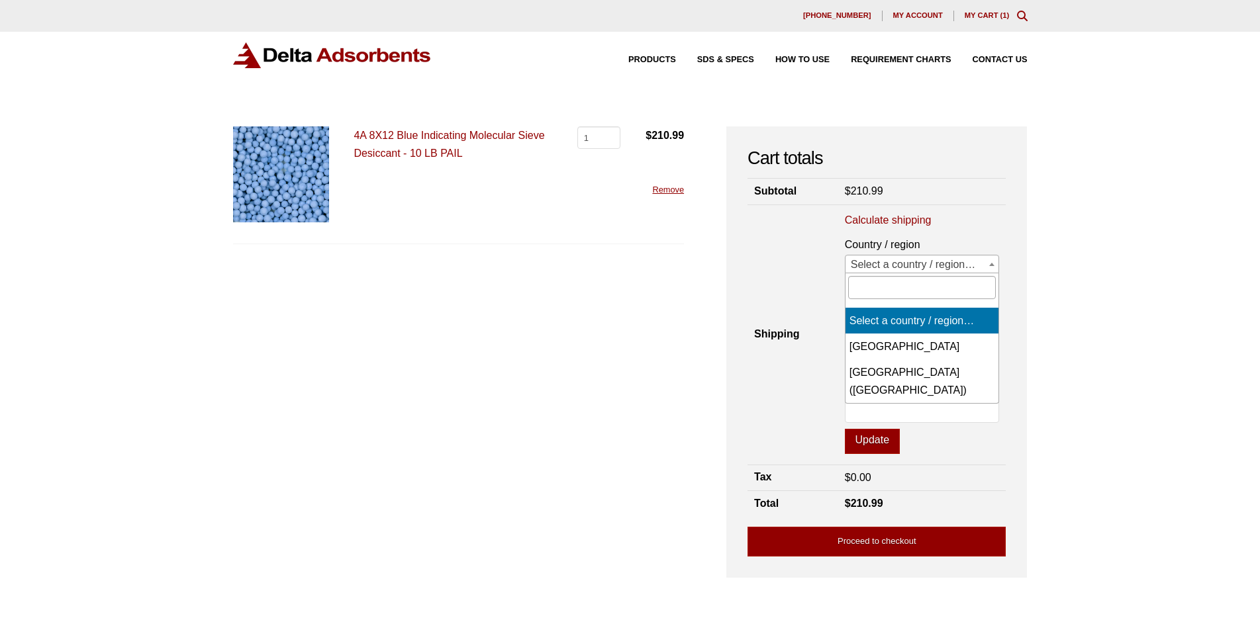
click at [992, 265] on b at bounding box center [991, 264] width 5 height 3
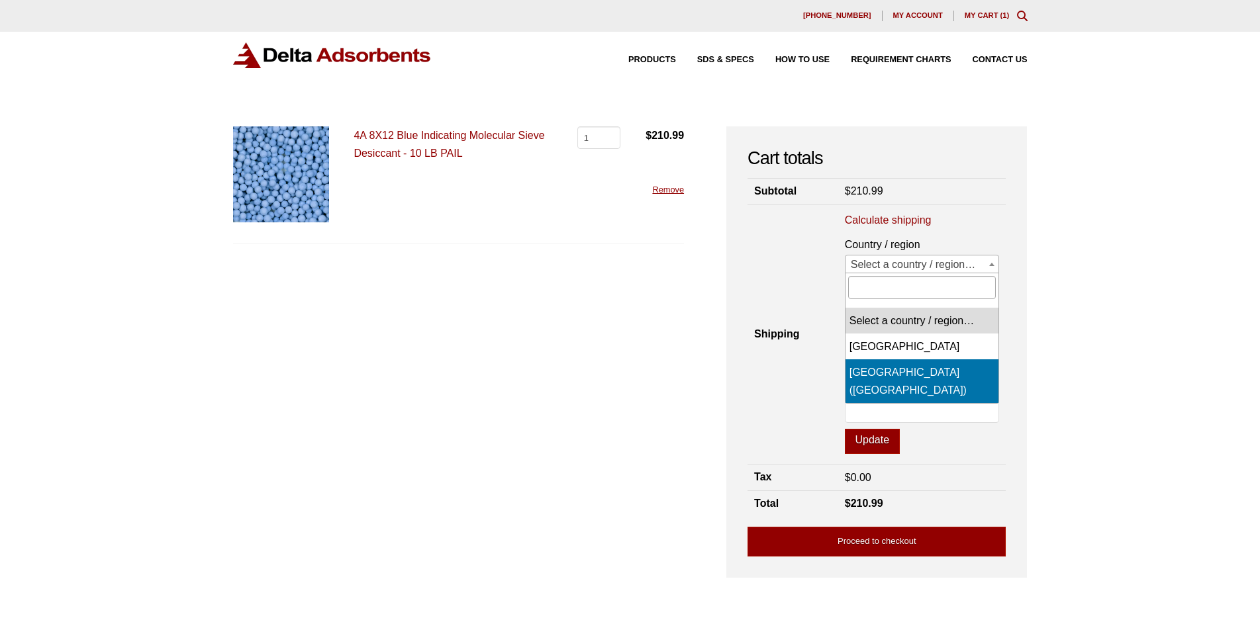
select select "US"
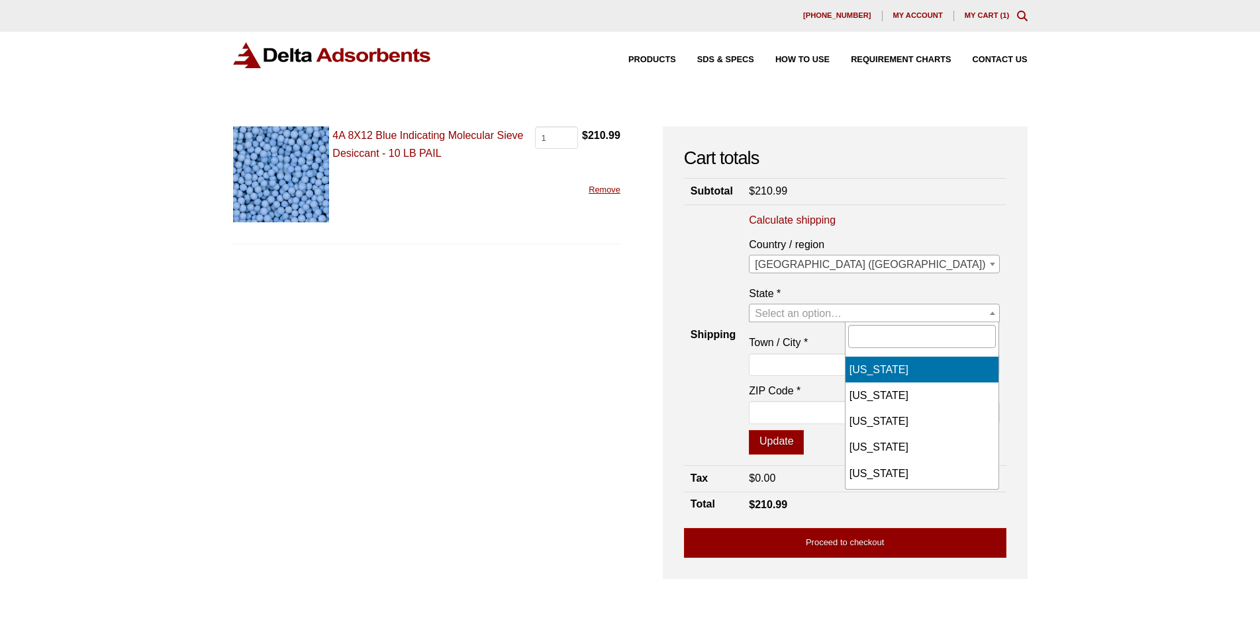
click at [986, 311] on span at bounding box center [992, 312] width 13 height 17
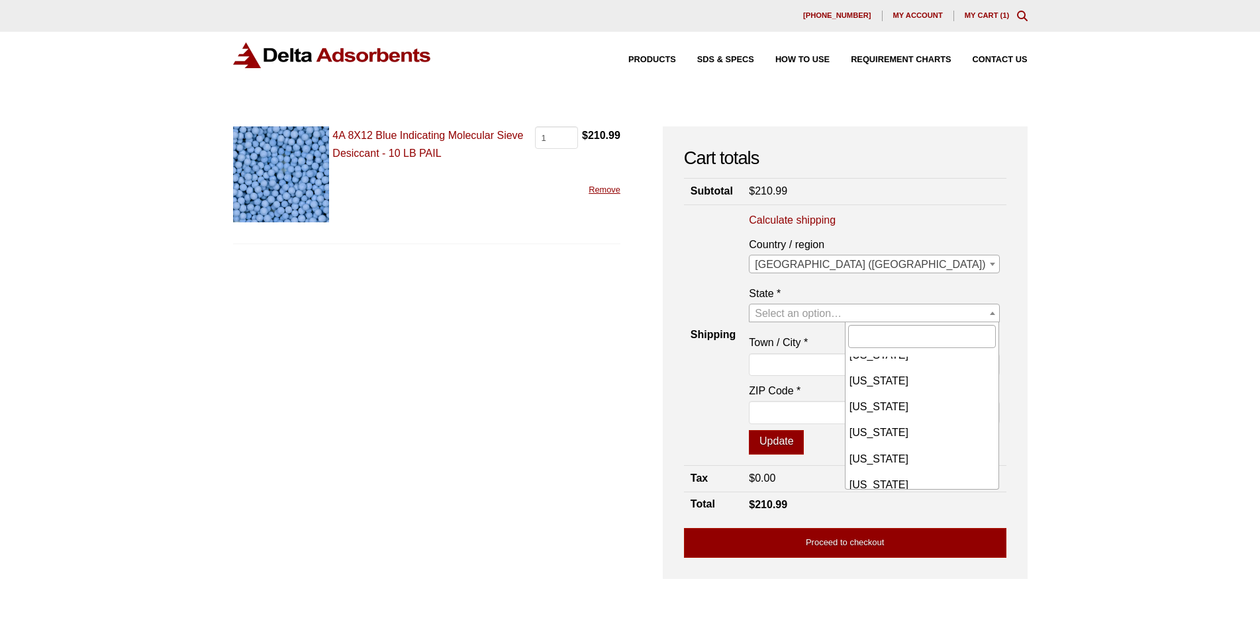
scroll to position [723, 0]
select select "NV"
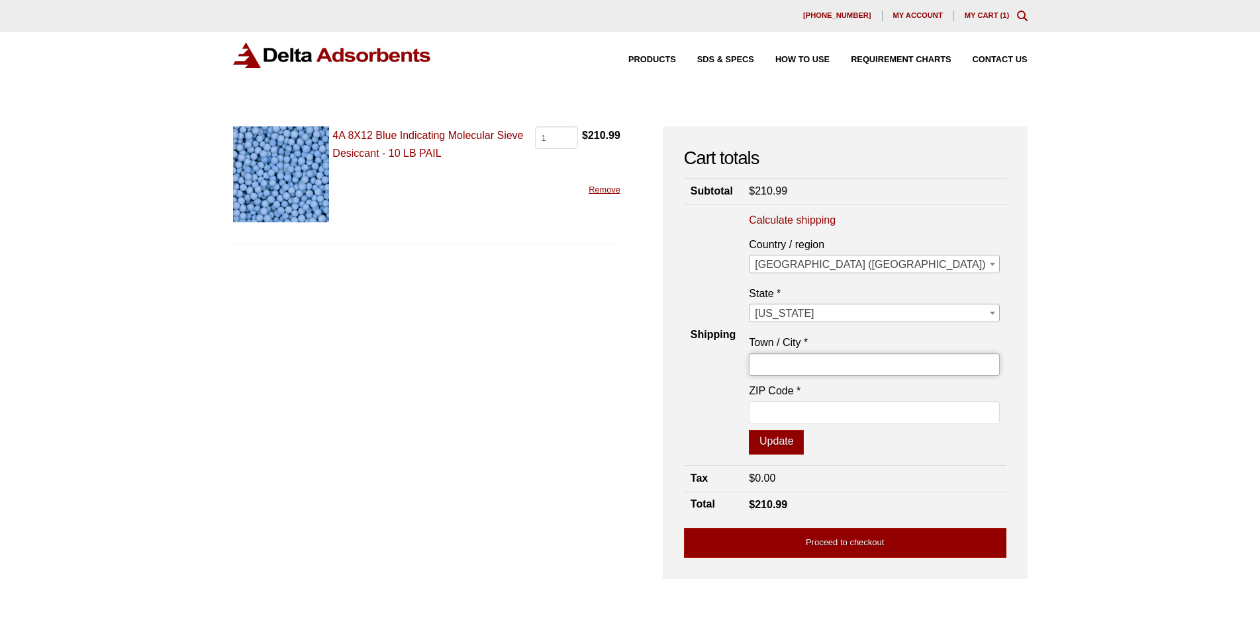
click at [877, 365] on input "Town / City *" at bounding box center [874, 364] width 250 height 23
type input "LAS VEGAS"
type input "89120"
click at [804, 441] on button "Update" at bounding box center [776, 442] width 55 height 25
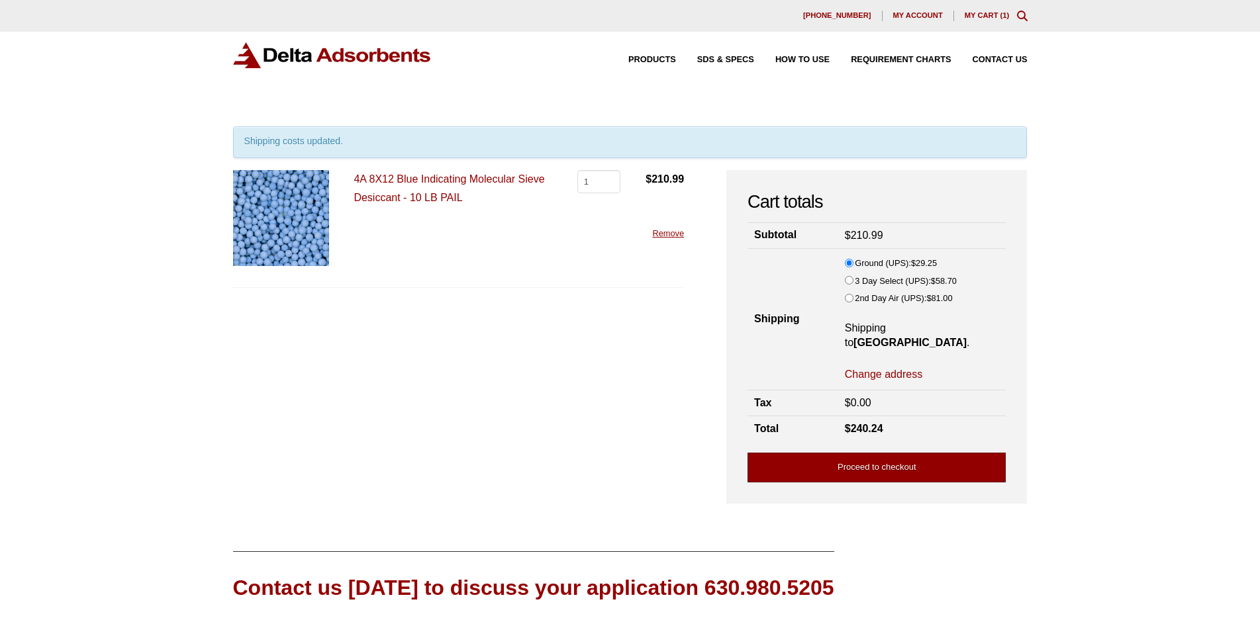
click at [850, 463] on link "Proceed to checkout" at bounding box center [876, 468] width 258 height 30
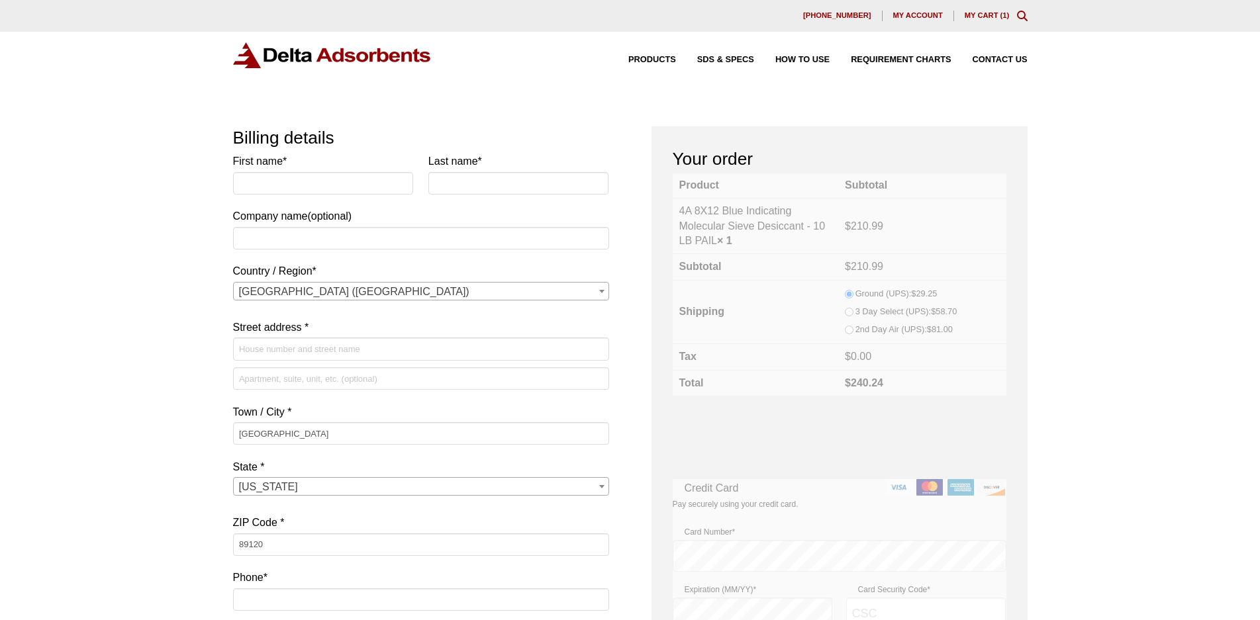
select select "NV"
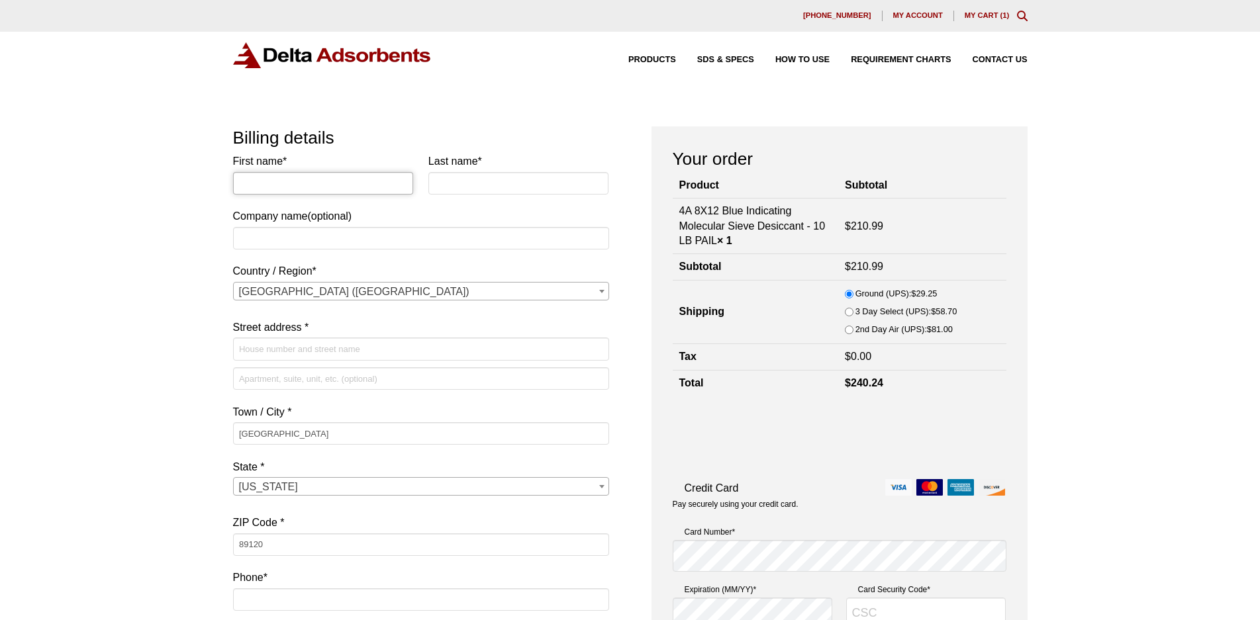
click at [292, 182] on input "First name *" at bounding box center [323, 183] width 181 height 23
type input "Hugh"
type input "Goldsmith"
type input "SRI INSTRUMENTS"
type input "[STREET_ADDRESS][PERSON_NAME]"
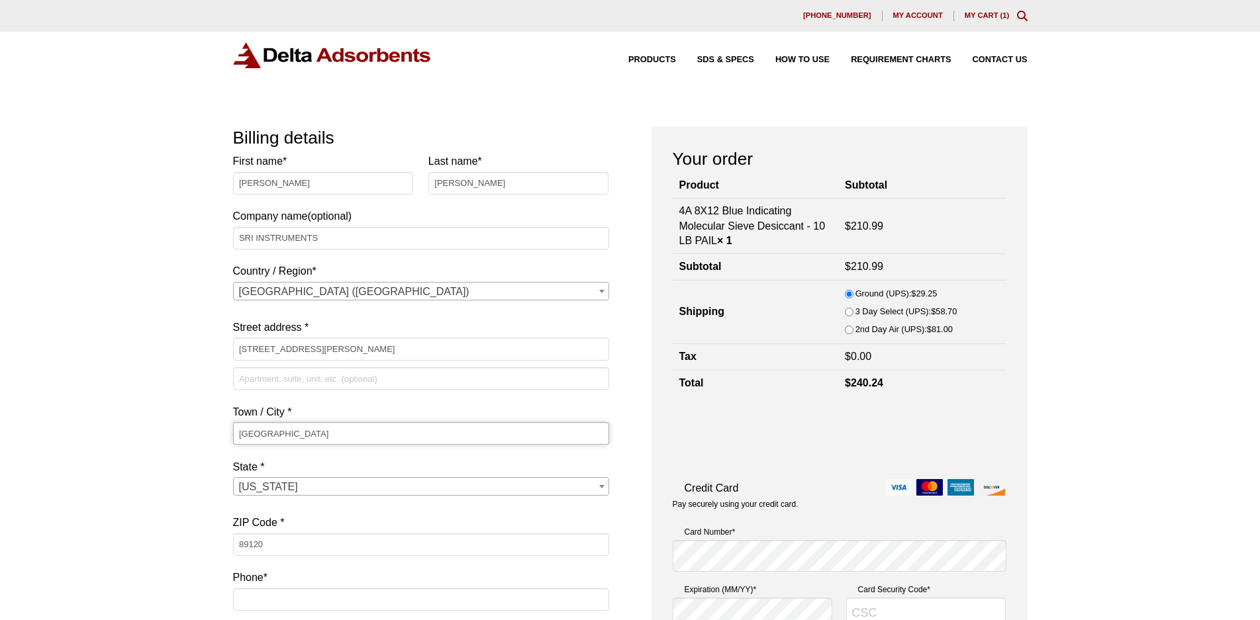
type input "Torrance"
select select "CA"
type input "90503"
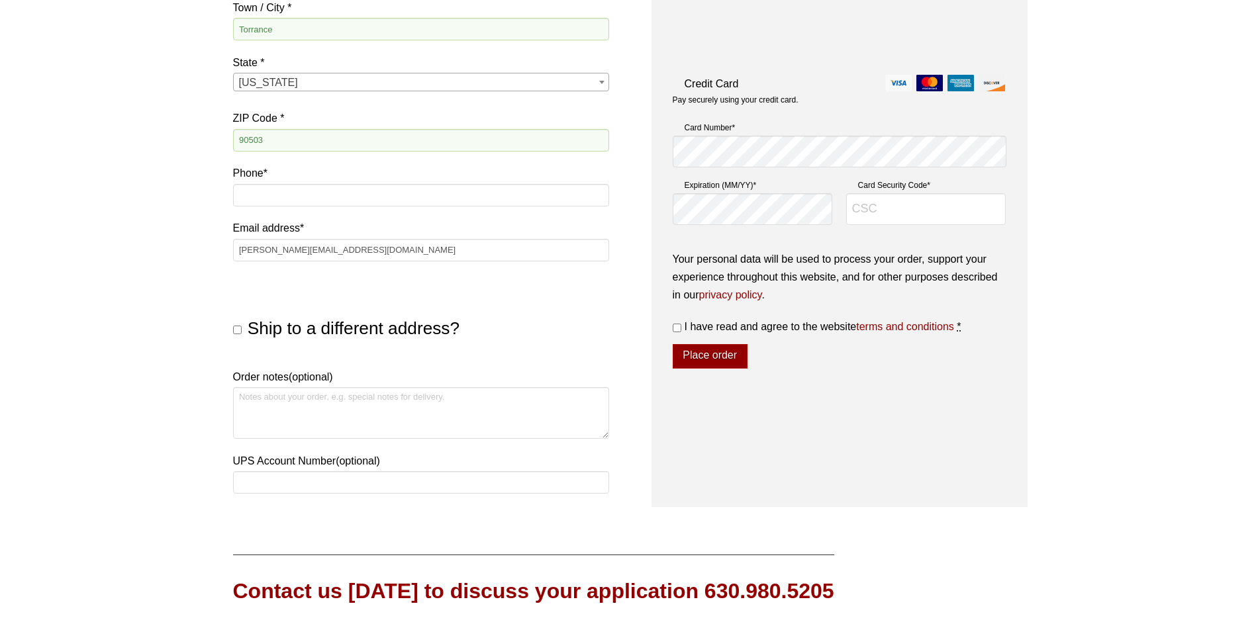
scroll to position [407, 0]
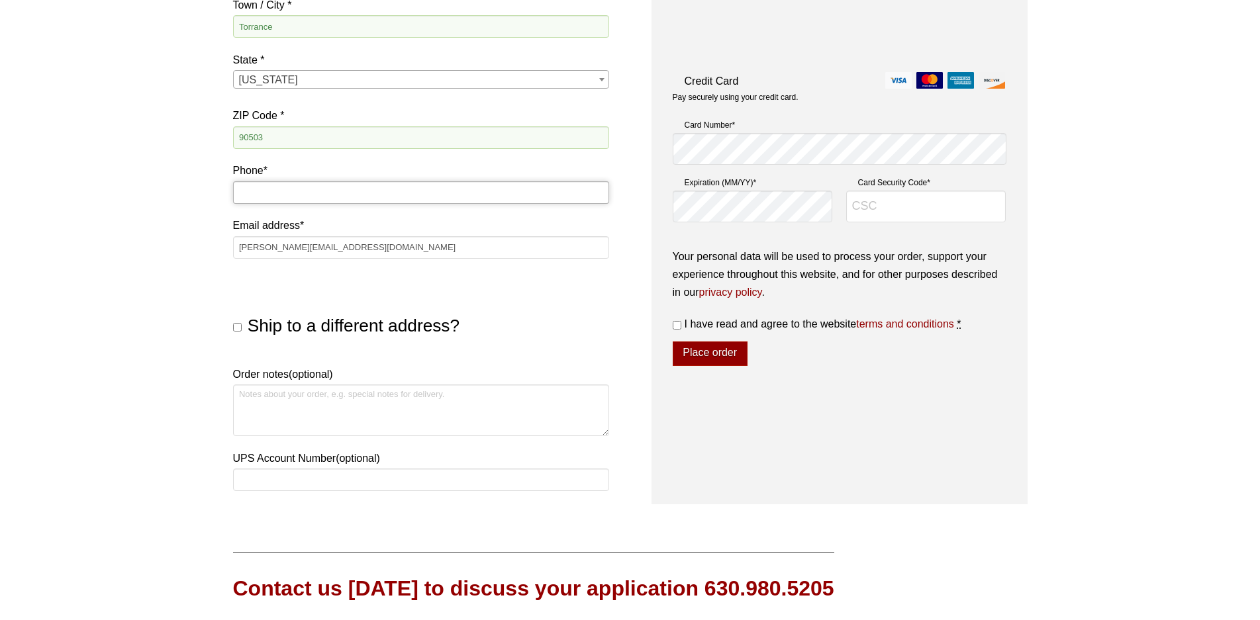
click at [257, 191] on input "Phone *" at bounding box center [421, 192] width 376 height 23
type input "7023612210"
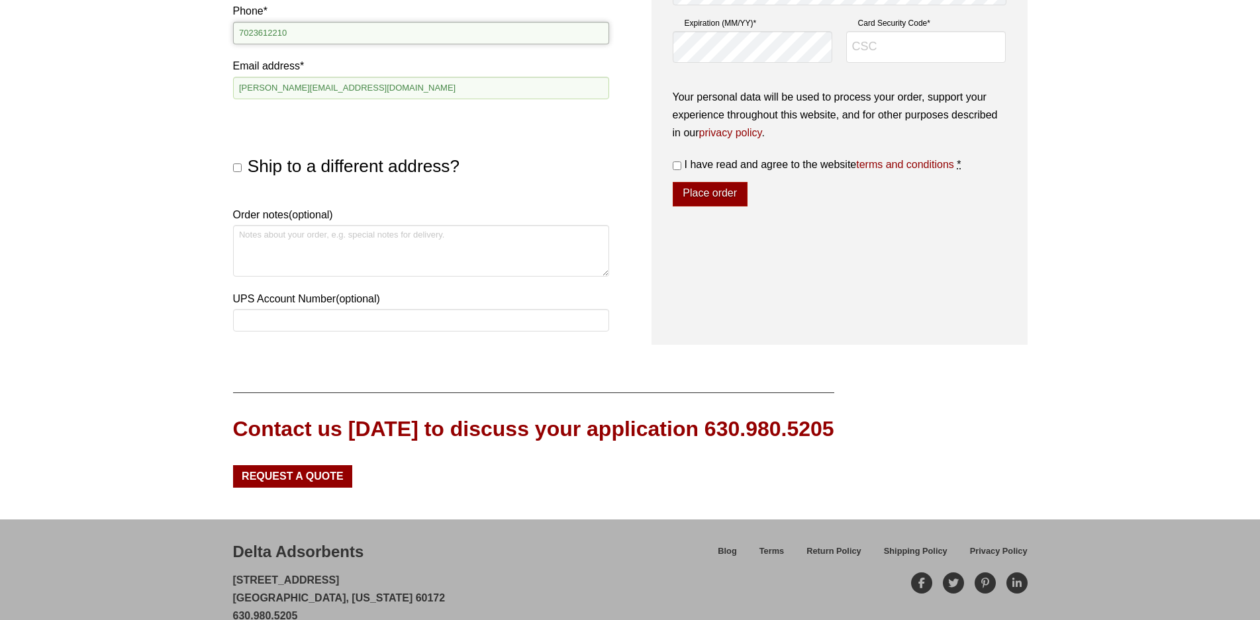
scroll to position [586, 0]
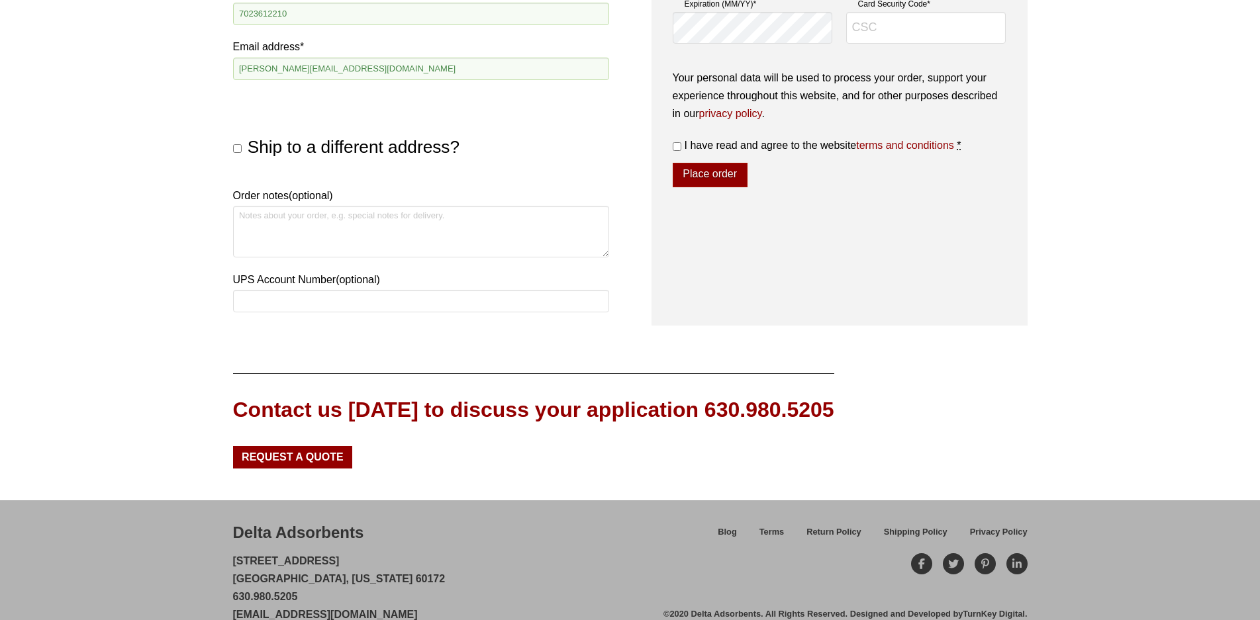
click at [234, 148] on input "Ship to a different address?" at bounding box center [237, 148] width 9 height 9
checkbox input "true"
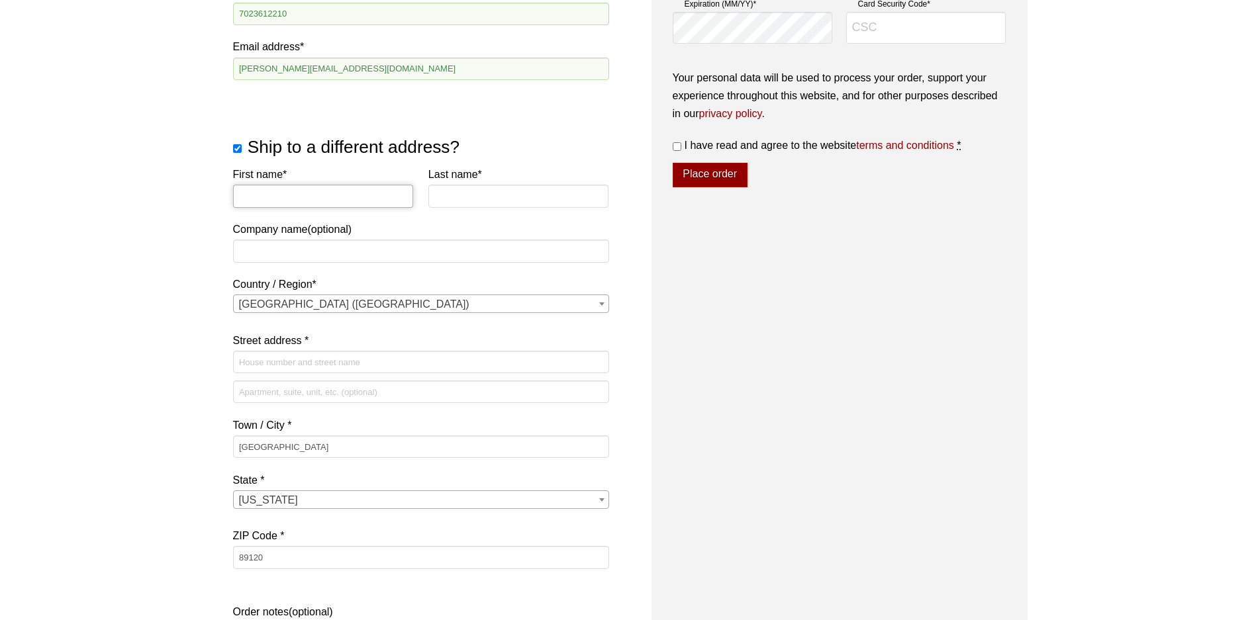
click at [276, 191] on input "First name *" at bounding box center [323, 196] width 181 height 23
type input "LISA"
type input "JACOBE"
type input "SRI INSTRUMENTS"
type input "6440 SUNSET CORPORATE DRIVE"
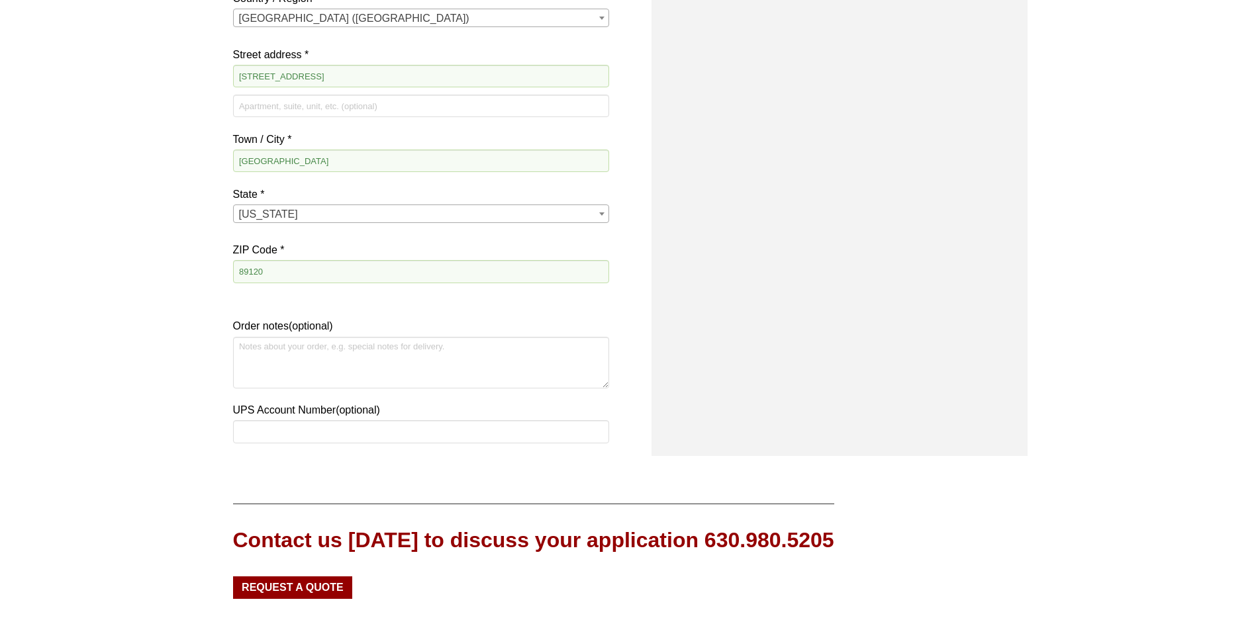
scroll to position [885, 0]
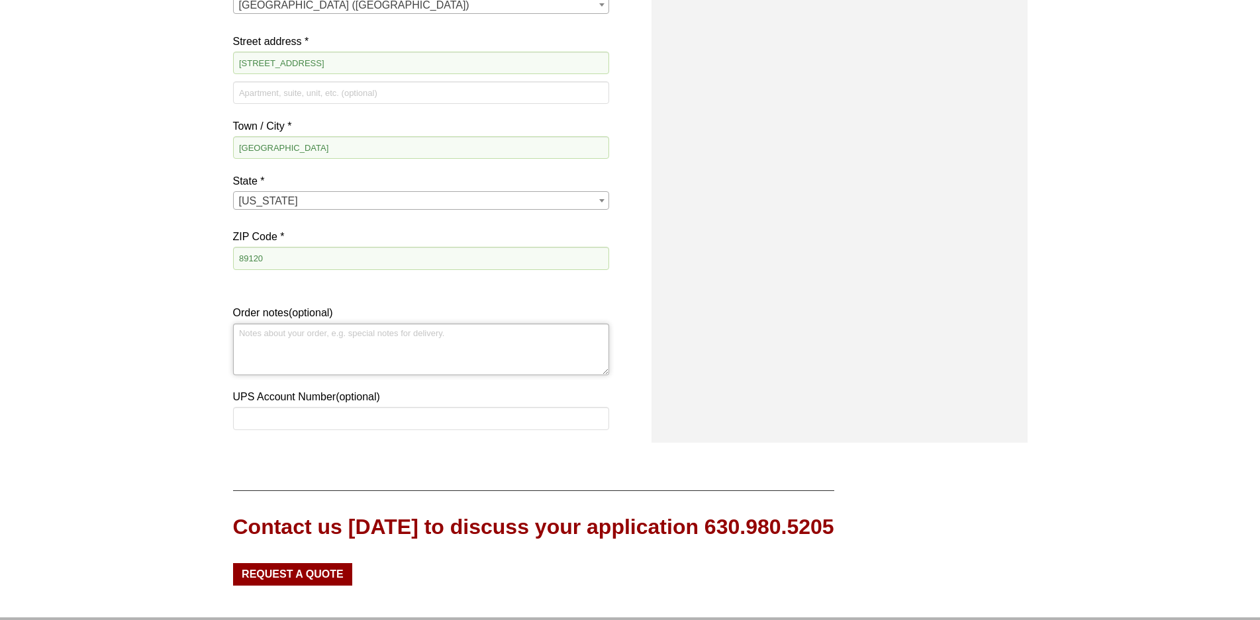
click at [242, 334] on textarea "Order notes (optional)" at bounding box center [421, 350] width 376 height 52
click at [346, 330] on textarea "DELIVERIES ACCEPTED MONDAY THROUGH FRIDAY 6 AM TO 3 PM ONLY. CLOSED FRIDAY, SAT…" at bounding box center [421, 350] width 376 height 52
click at [339, 332] on textarea "DELIVERIES ACCEPTED MONDAY THROUGH FRIDAY 6 AM TO 3 PM ONLY. CLOSED FRIDAY, SAT…" at bounding box center [421, 350] width 376 height 52
click at [504, 333] on textarea "DELIVERIES ACCEPTED IN REAR OF BLDG MONDAY THROUGH FRIDAY 6 AM TO 3 PM ONLY. CL…" at bounding box center [421, 350] width 376 height 52
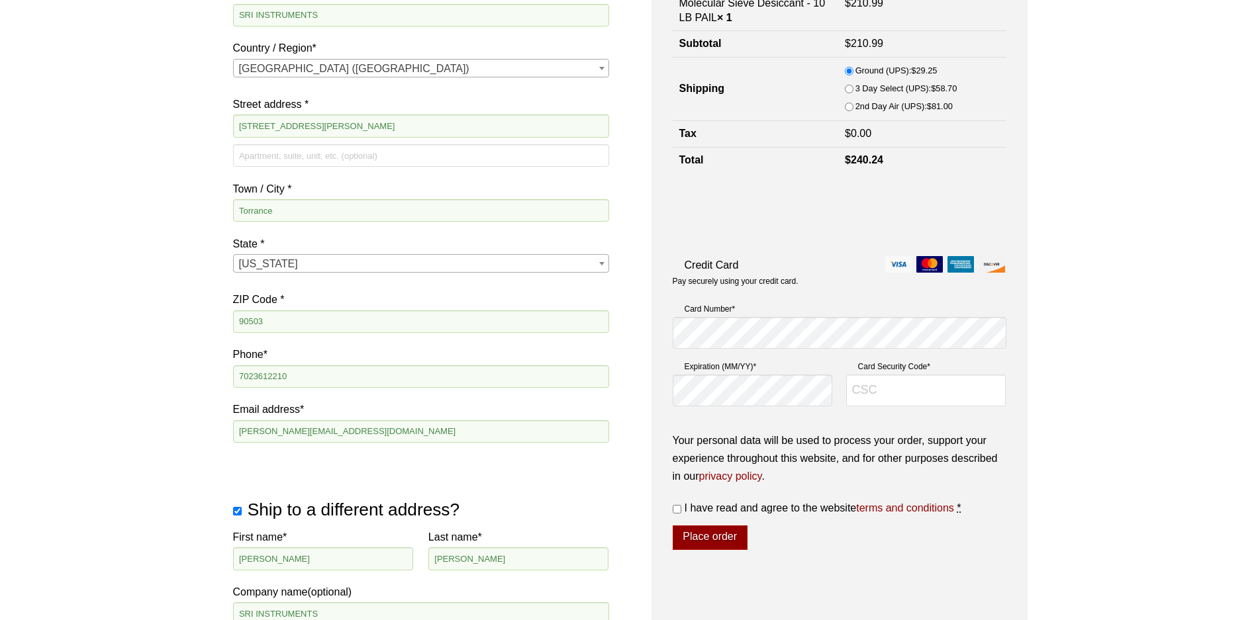
scroll to position [226, 0]
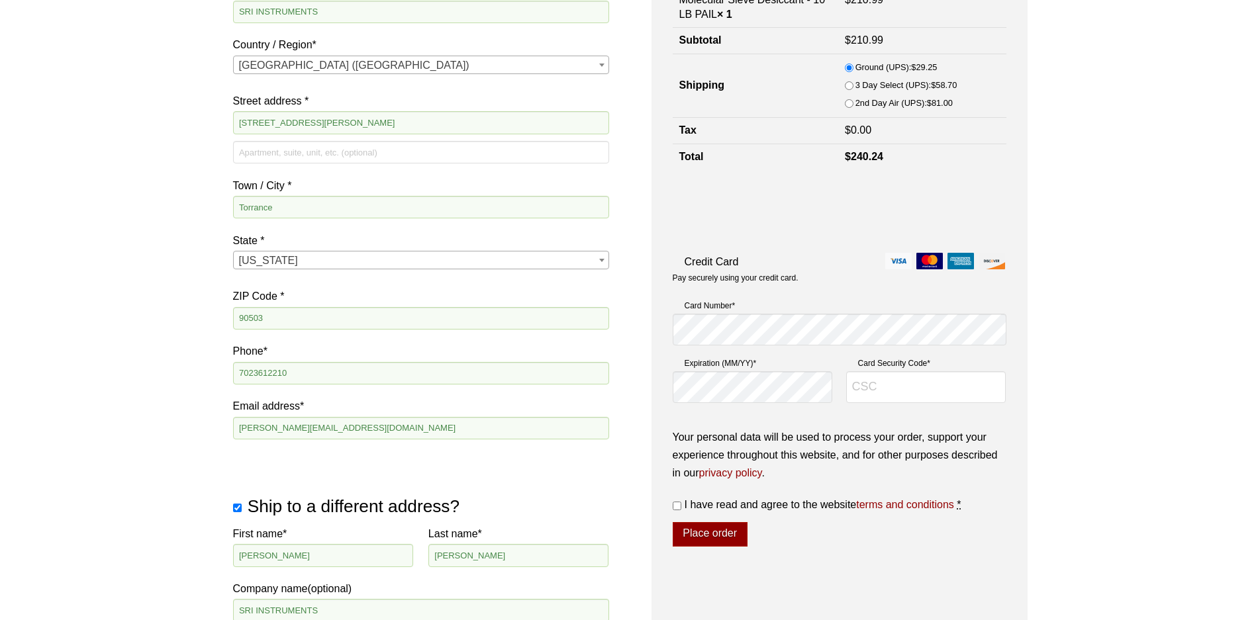
type textarea "DELIVERIES ACCEPTED IN REAR OF BLDG MONDAY THROUGH THURSDAY 6 AM TO 3 PM ONLY. …"
click at [851, 385] on input "Card Security Code *" at bounding box center [926, 387] width 160 height 32
type input "461"
click at [677, 509] on input "I have read and agree to the website terms and conditions *" at bounding box center [676, 506] width 9 height 9
checkbox input "true"
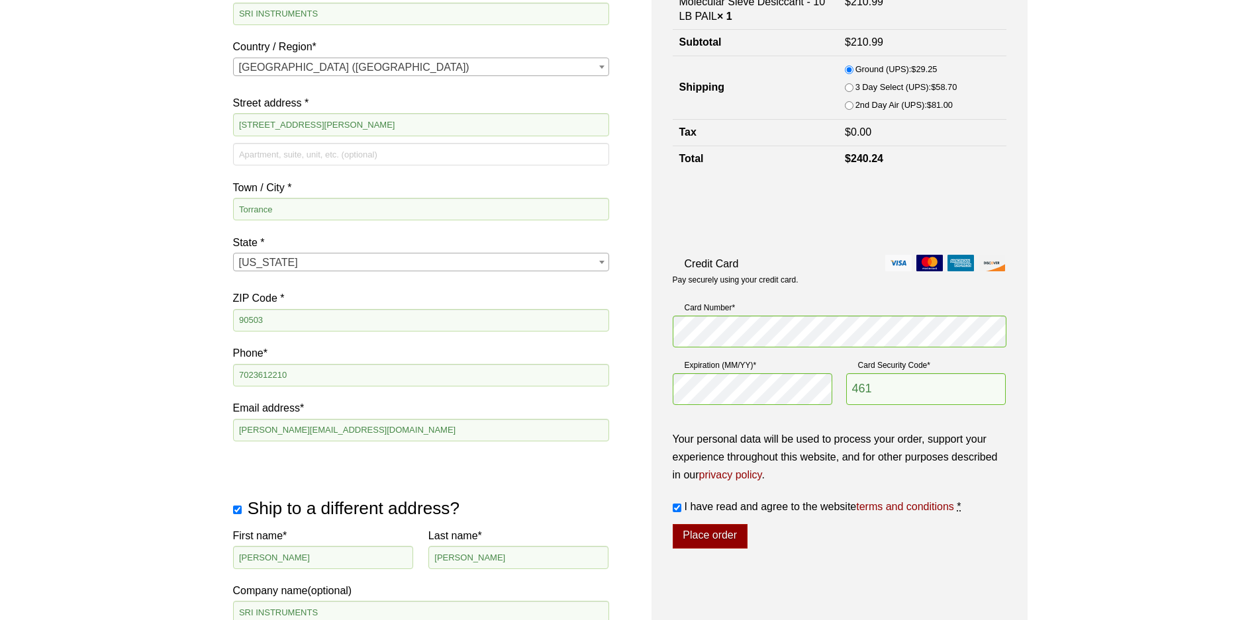
scroll to position [228, 0]
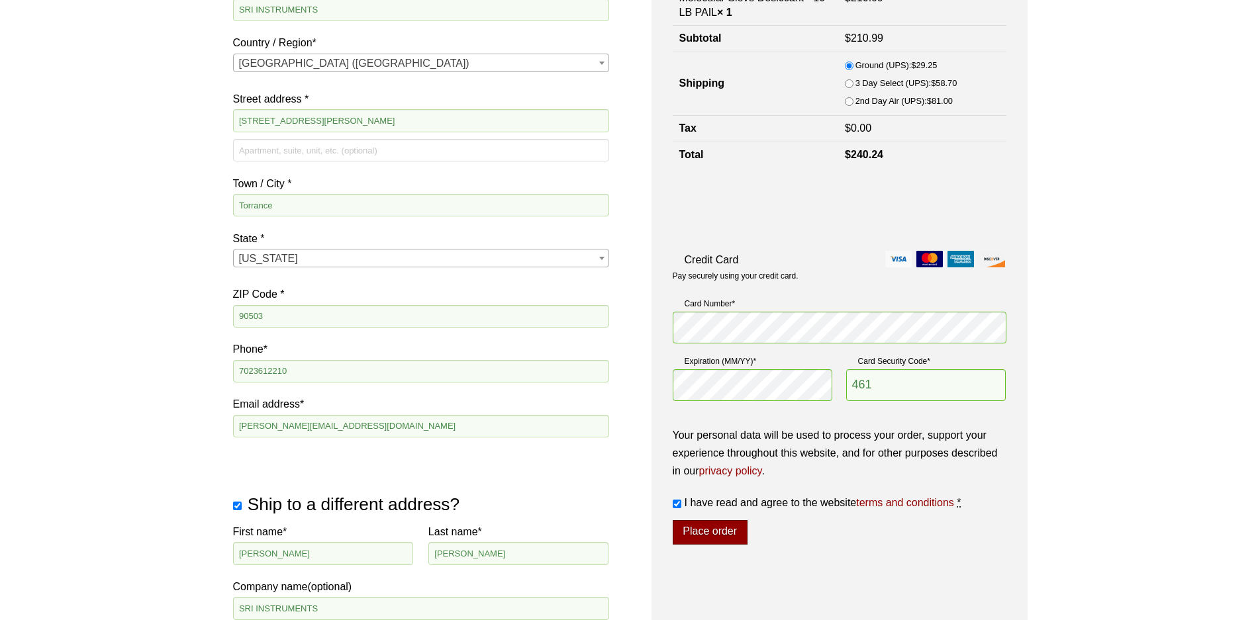
click at [710, 531] on button "Place order" at bounding box center [709, 532] width 75 height 25
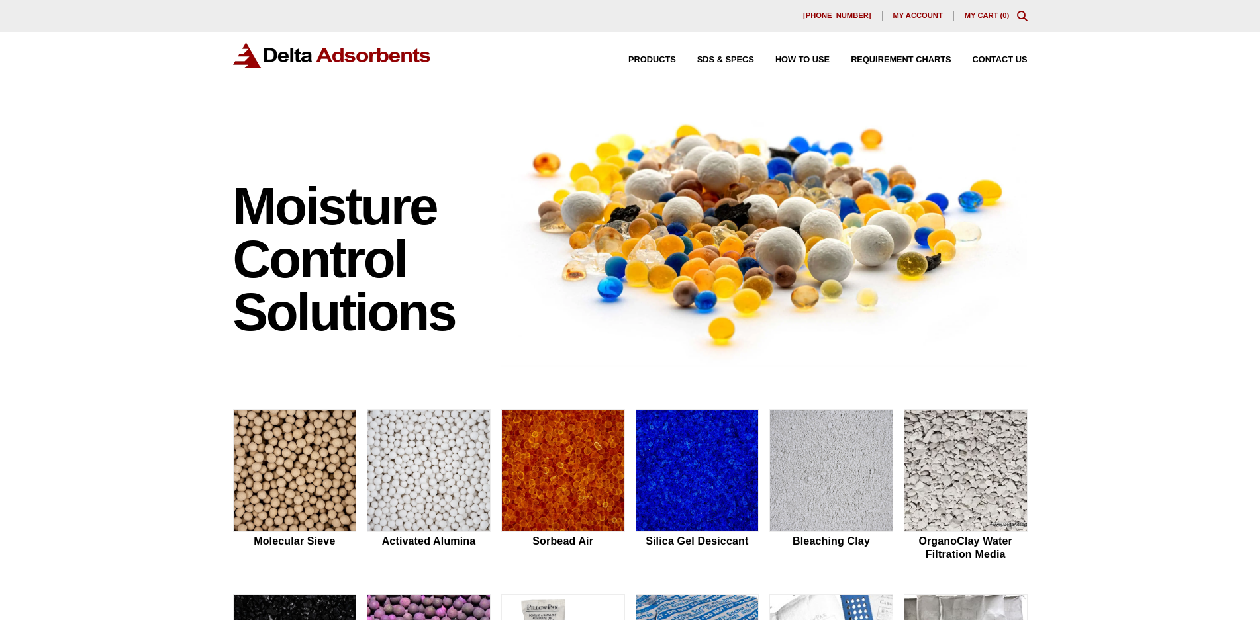
click at [920, 16] on span "My account" at bounding box center [918, 15] width 50 height 7
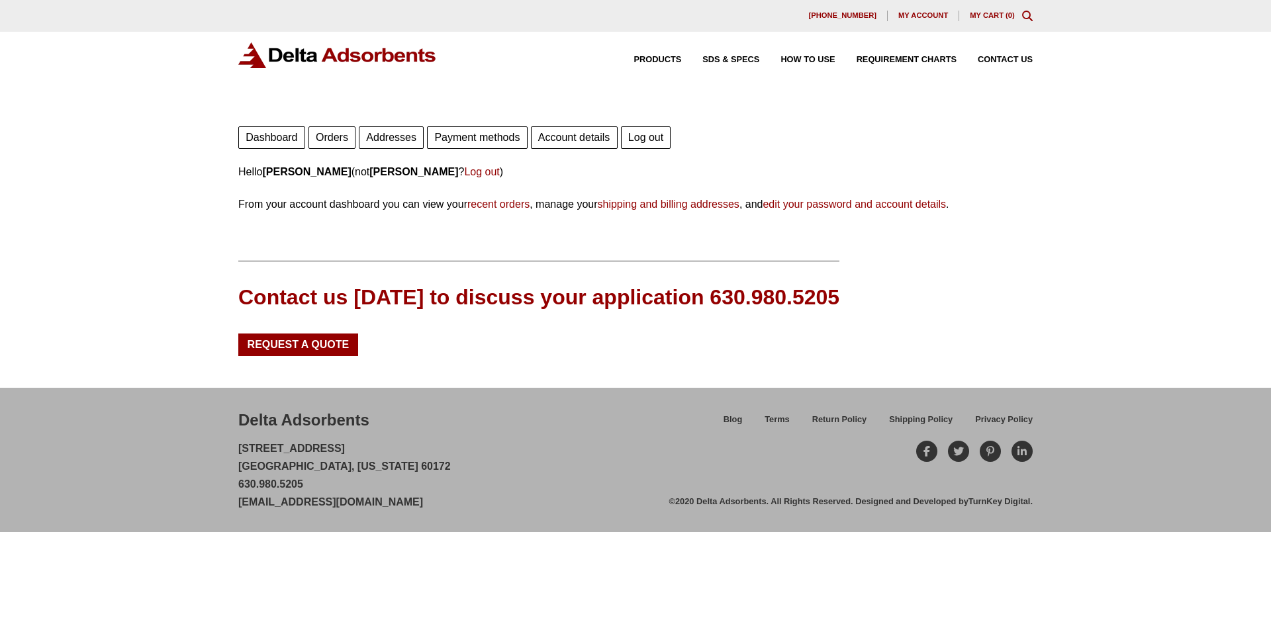
click at [342, 138] on link "Orders" at bounding box center [331, 137] width 47 height 23
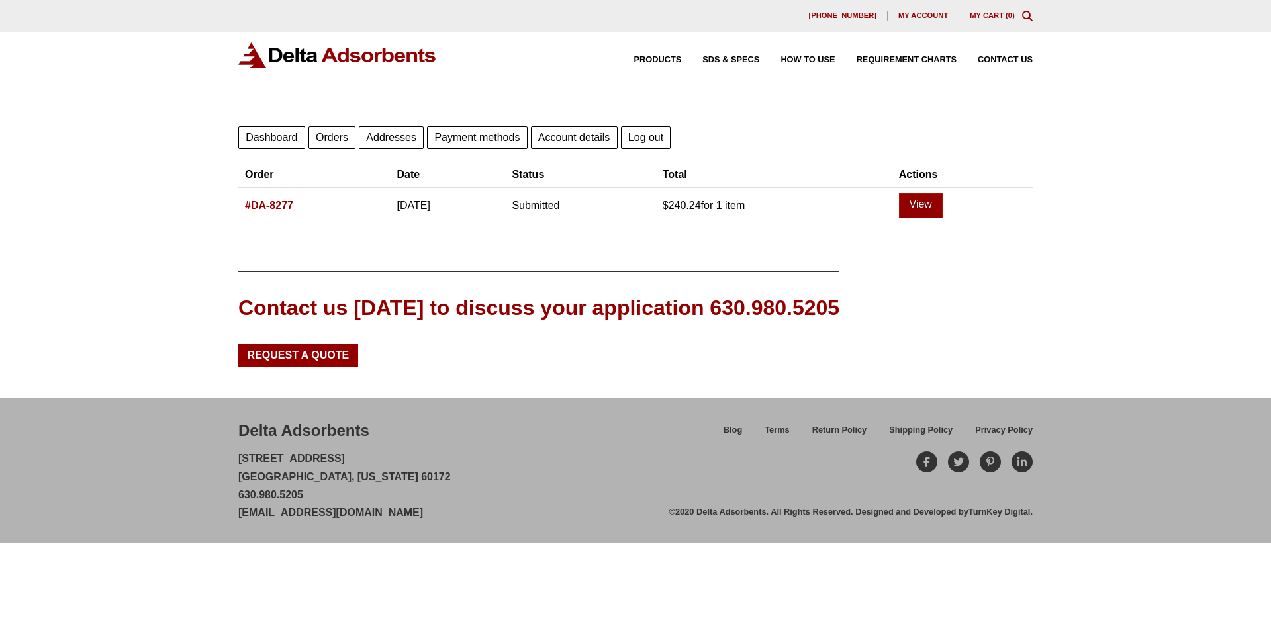
click at [273, 208] on link "#DA-8277" at bounding box center [269, 205] width 48 height 11
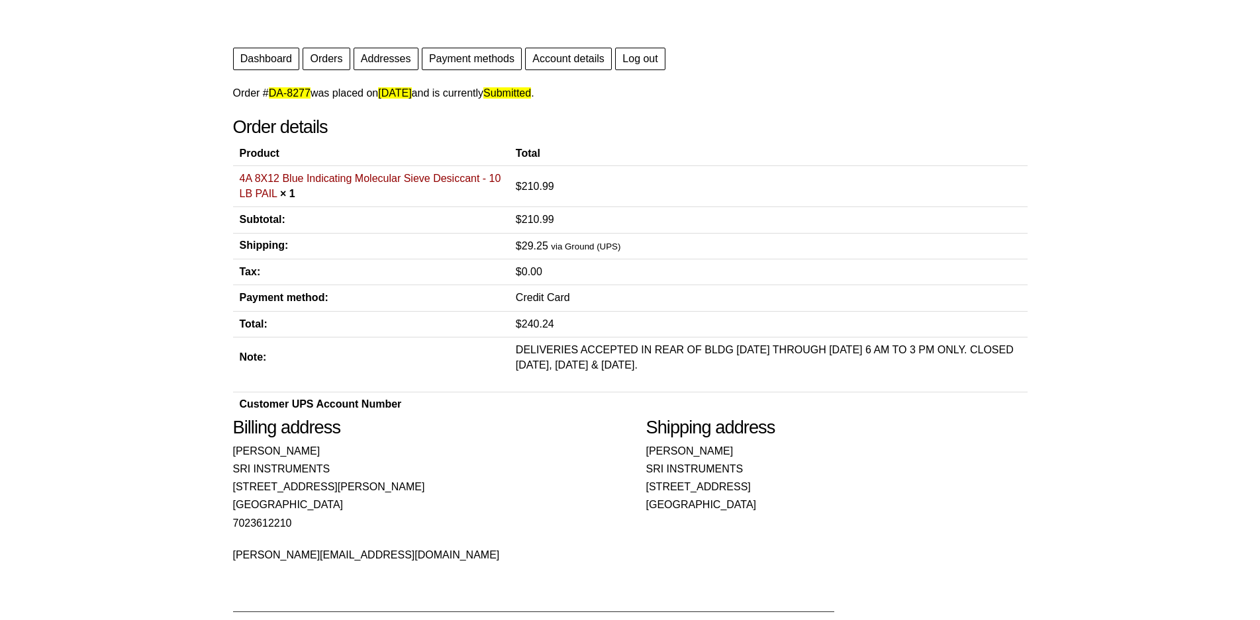
scroll to position [51, 0]
